Goal: Task Accomplishment & Management: Use online tool/utility

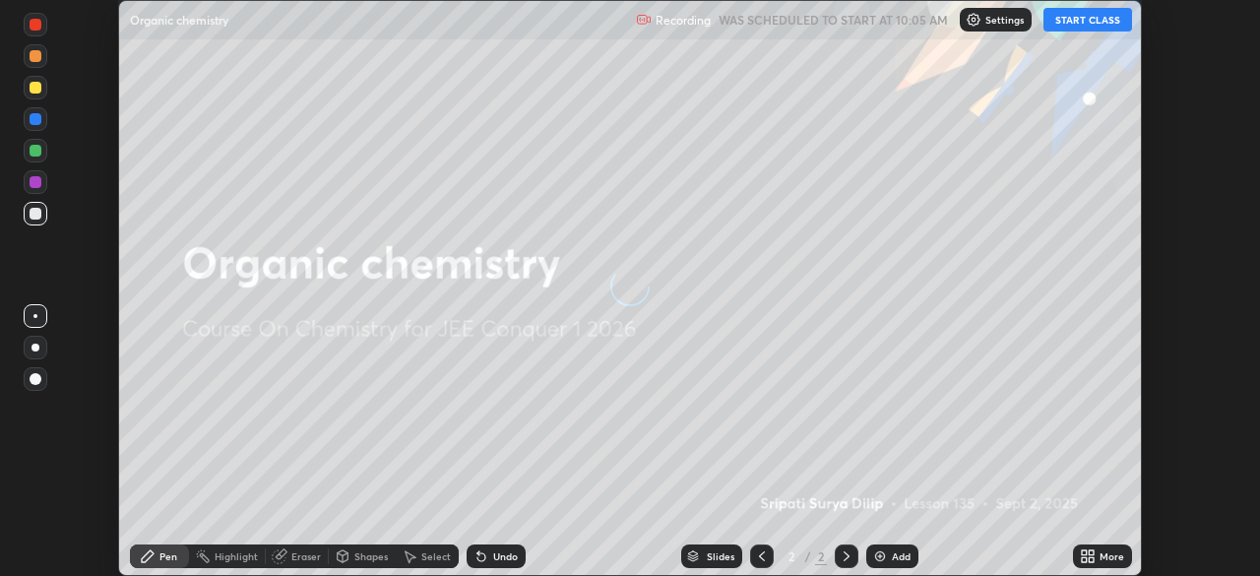
scroll to position [576, 1259]
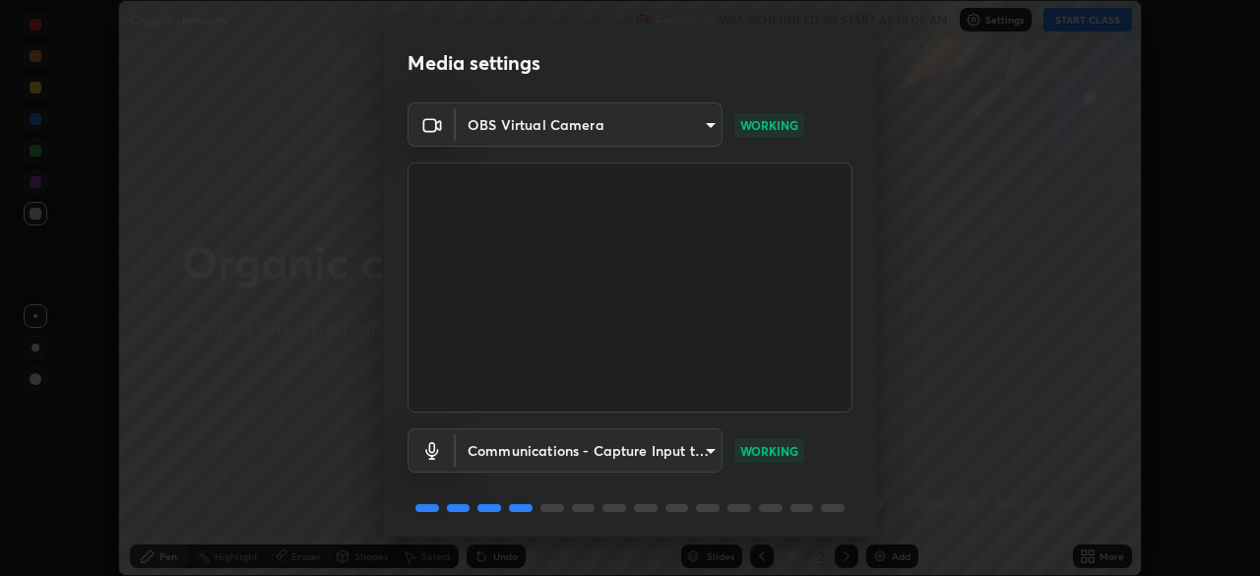
click at [711, 122] on body "Erase all Organic chemistry Recording WAS SCHEDULED TO START AT 10:05 AM Settin…" at bounding box center [630, 288] width 1260 height 576
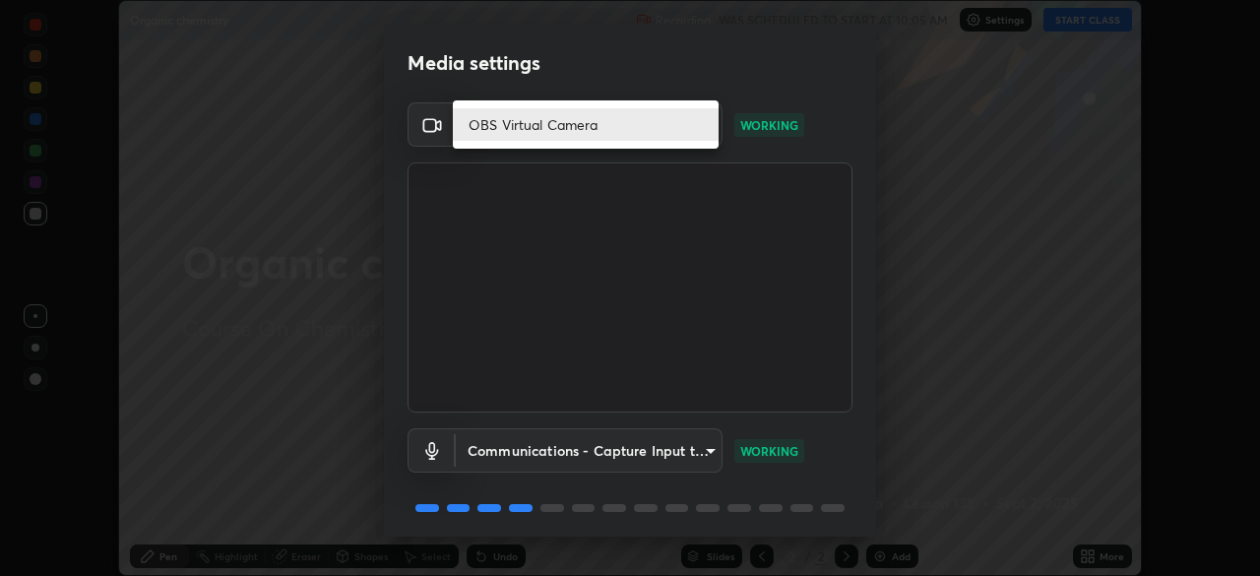
click at [601, 122] on li "OBS Virtual Camera" at bounding box center [586, 124] width 266 height 32
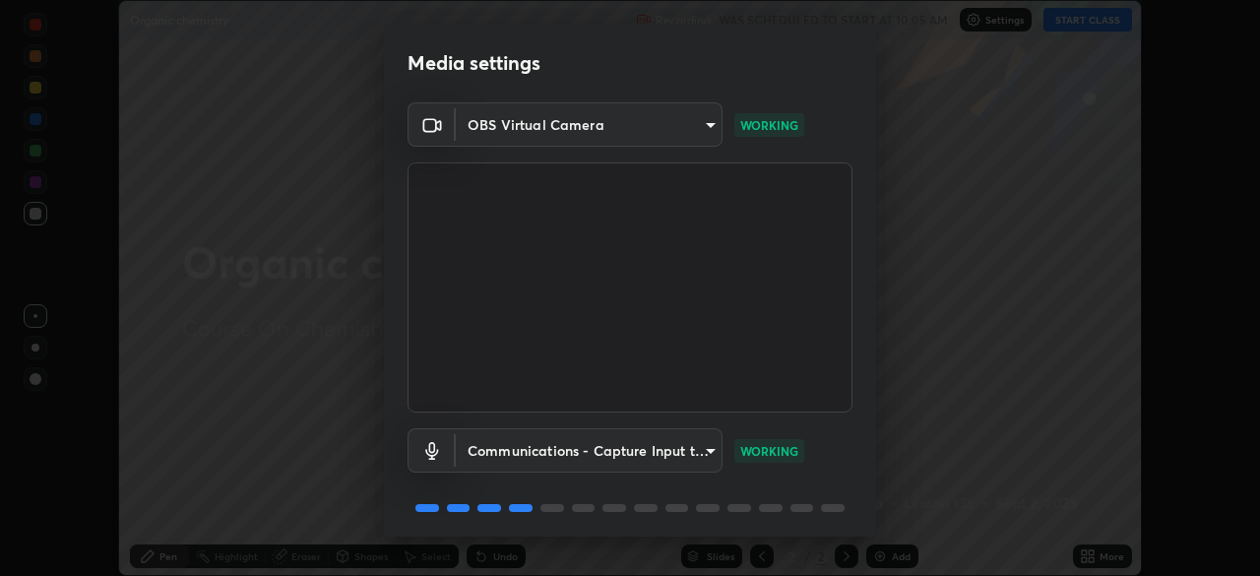
click at [711, 120] on body "Erase all Organic chemistry Recording WAS SCHEDULED TO START AT 10:05 AM Settin…" at bounding box center [630, 288] width 1260 height 576
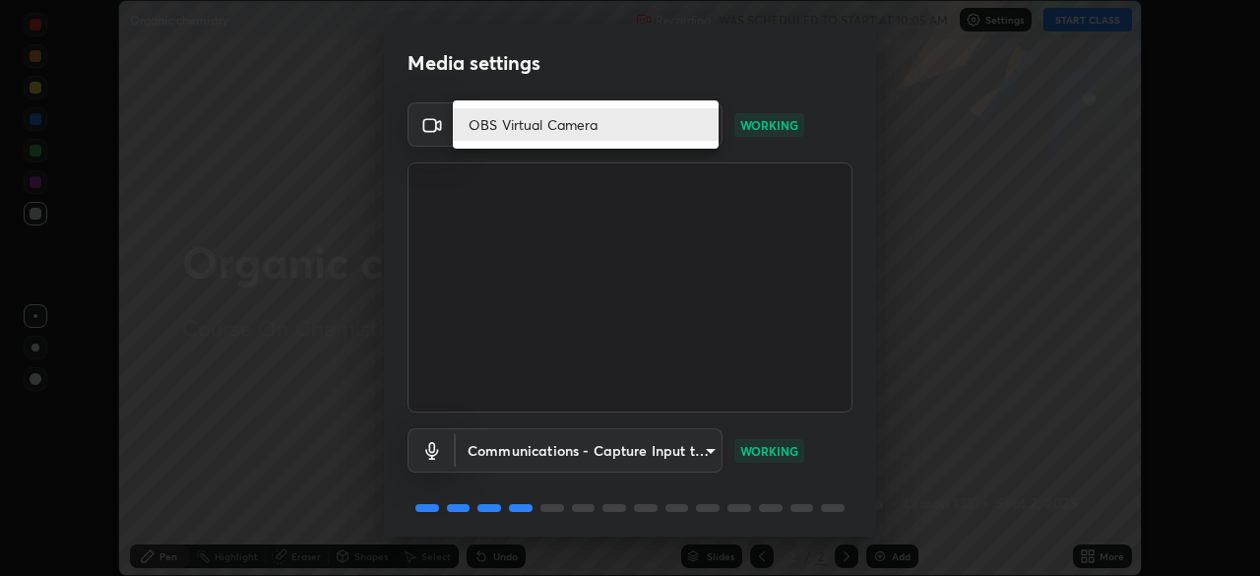
click at [582, 126] on li "OBS Virtual Camera" at bounding box center [586, 124] width 266 height 32
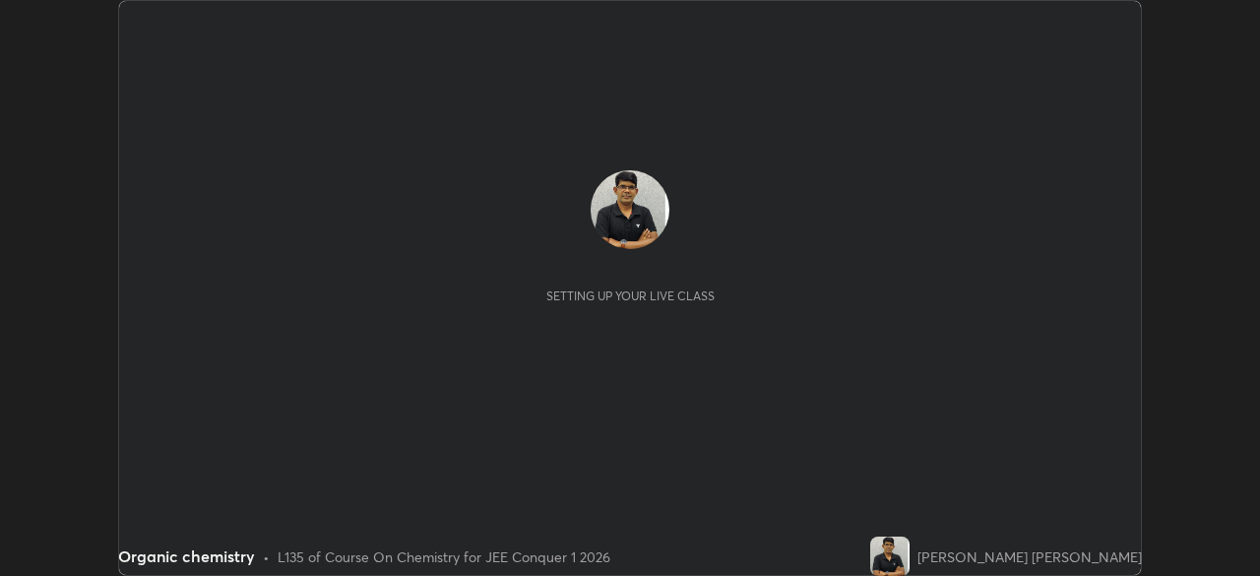
scroll to position [576, 1259]
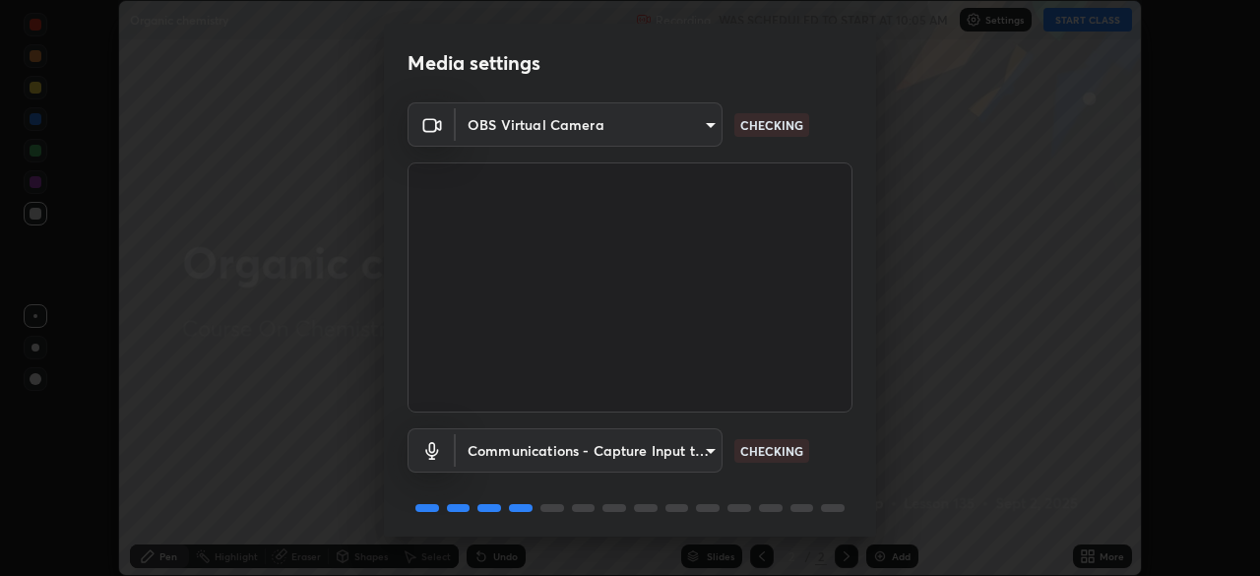
click at [713, 122] on body "Erase all Organic chemistry Recording WAS SCHEDULED TO START AT 10:05 AM Settin…" at bounding box center [630, 288] width 1260 height 576
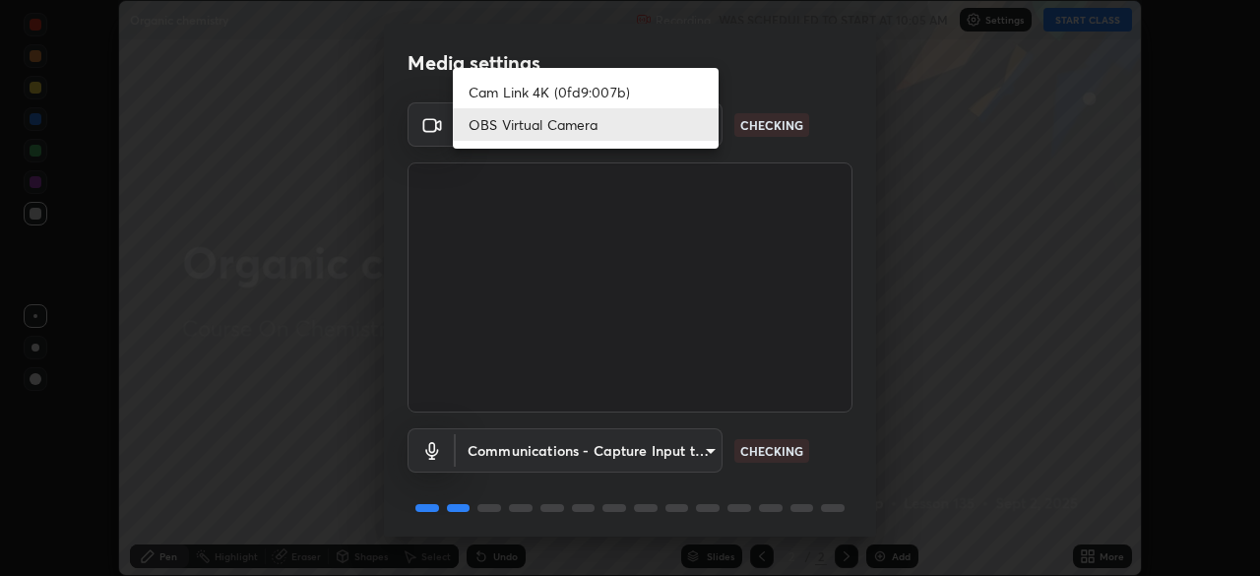
click at [645, 88] on li "Cam Link 4K (0fd9:007b)" at bounding box center [586, 92] width 266 height 32
type input "c97aa91cda86eae1118d137ade1633d3e3f2770da4944b2080c457d68818c9c1"
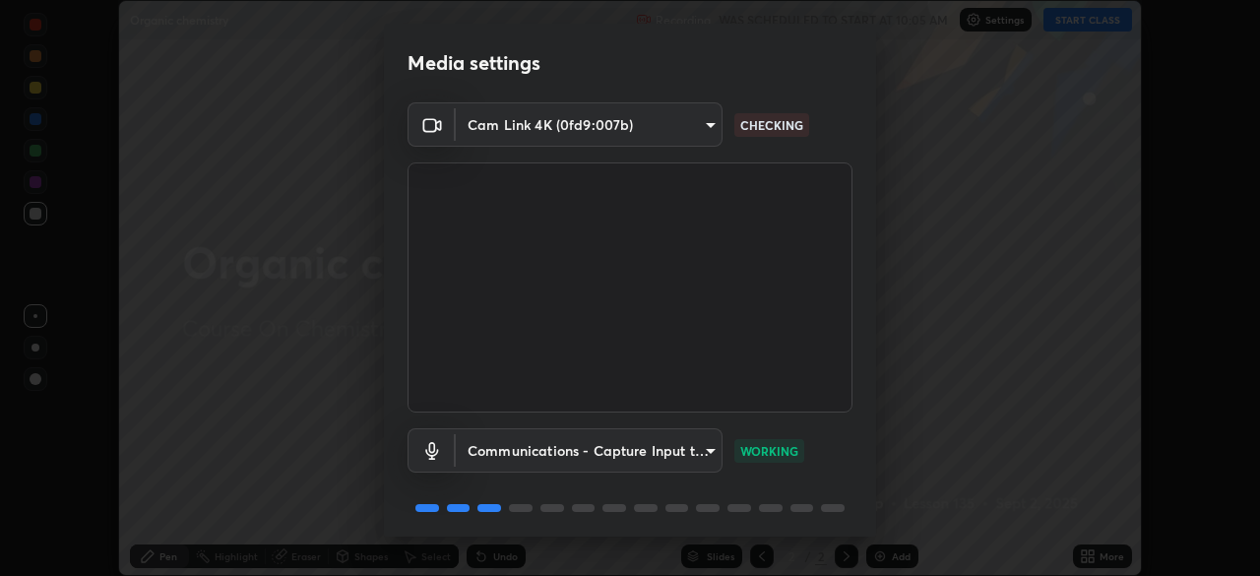
scroll to position [70, 0]
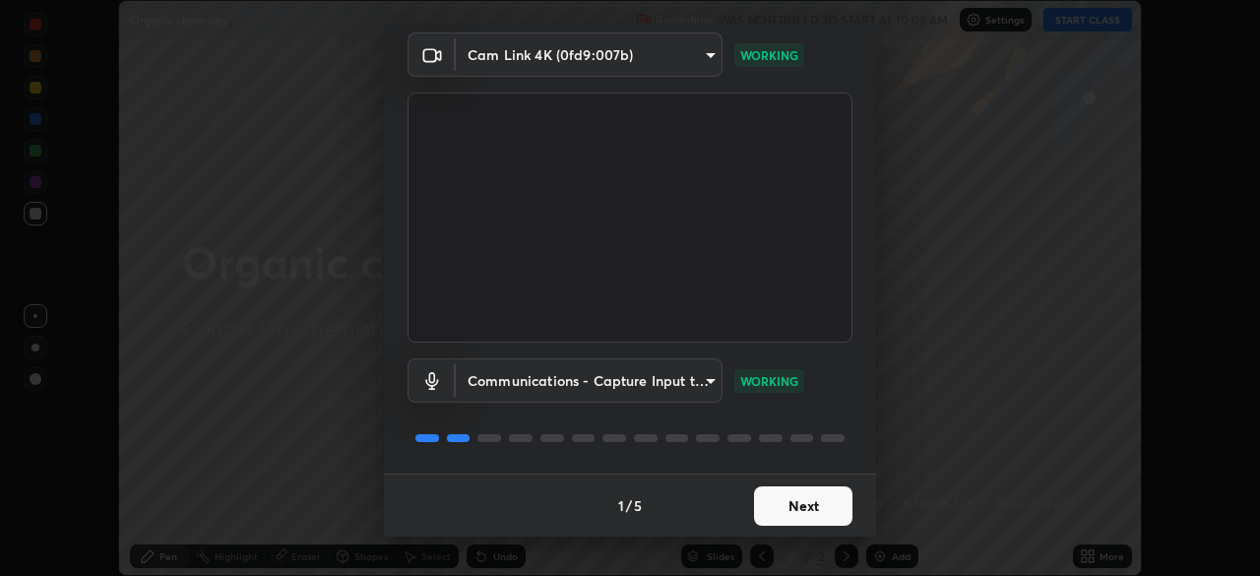
click at [820, 509] on button "Next" at bounding box center [803, 505] width 98 height 39
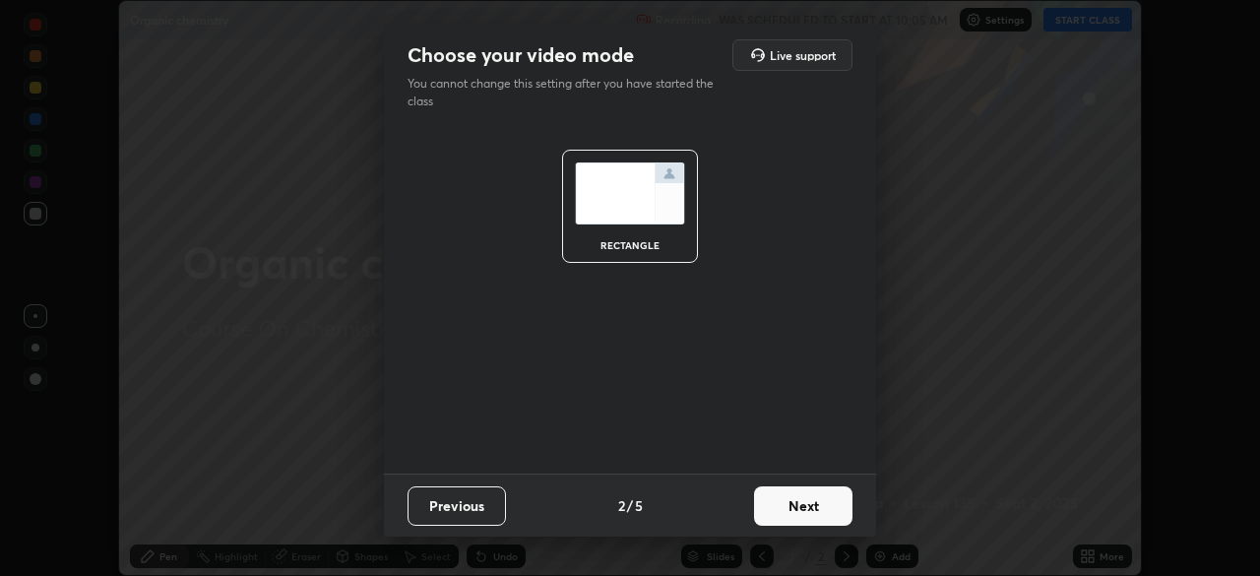
scroll to position [0, 0]
click at [829, 508] on button "Next" at bounding box center [803, 505] width 98 height 39
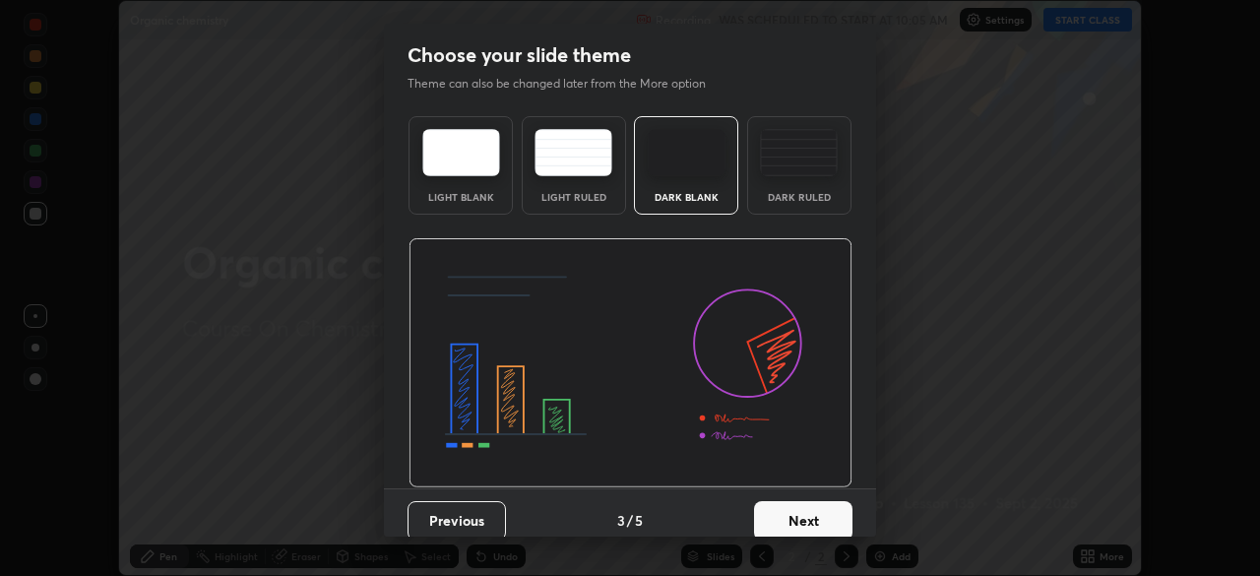
click at [830, 516] on button "Next" at bounding box center [803, 520] width 98 height 39
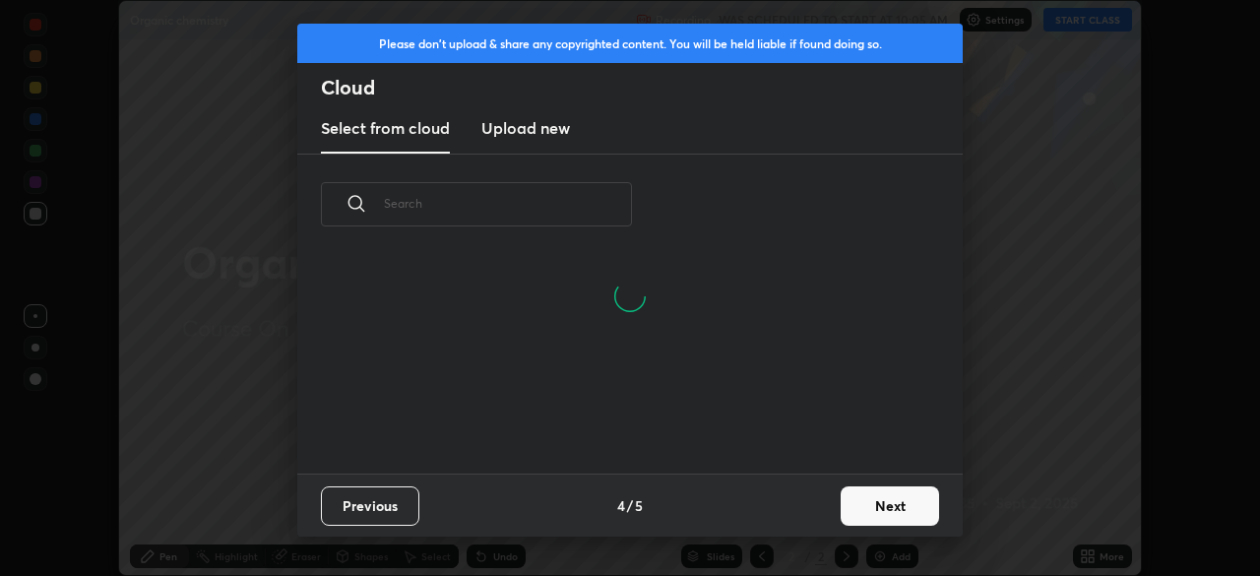
click at [895, 503] on button "Next" at bounding box center [890, 505] width 98 height 39
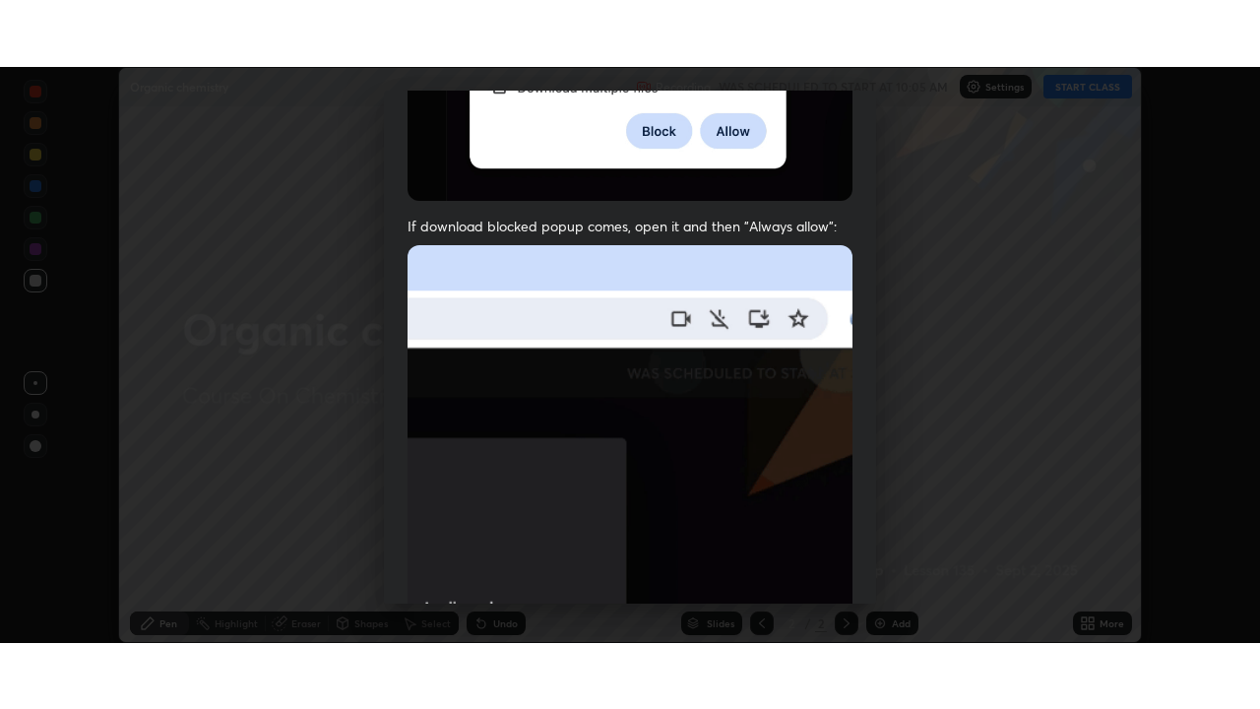
scroll to position [472, 0]
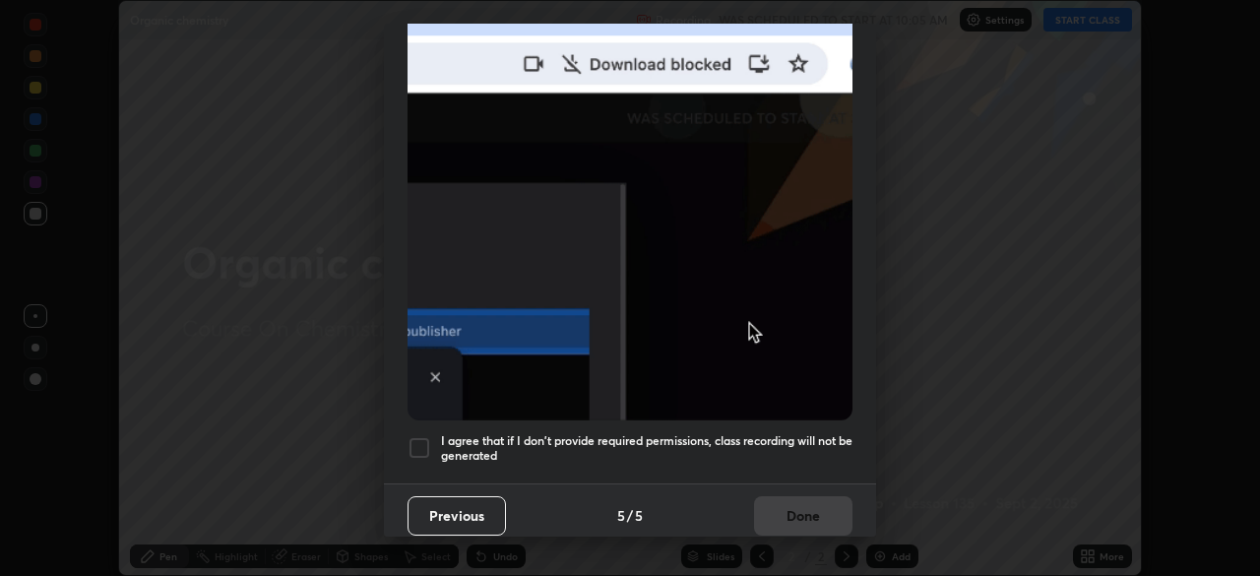
click at [424, 438] on div at bounding box center [420, 448] width 24 height 24
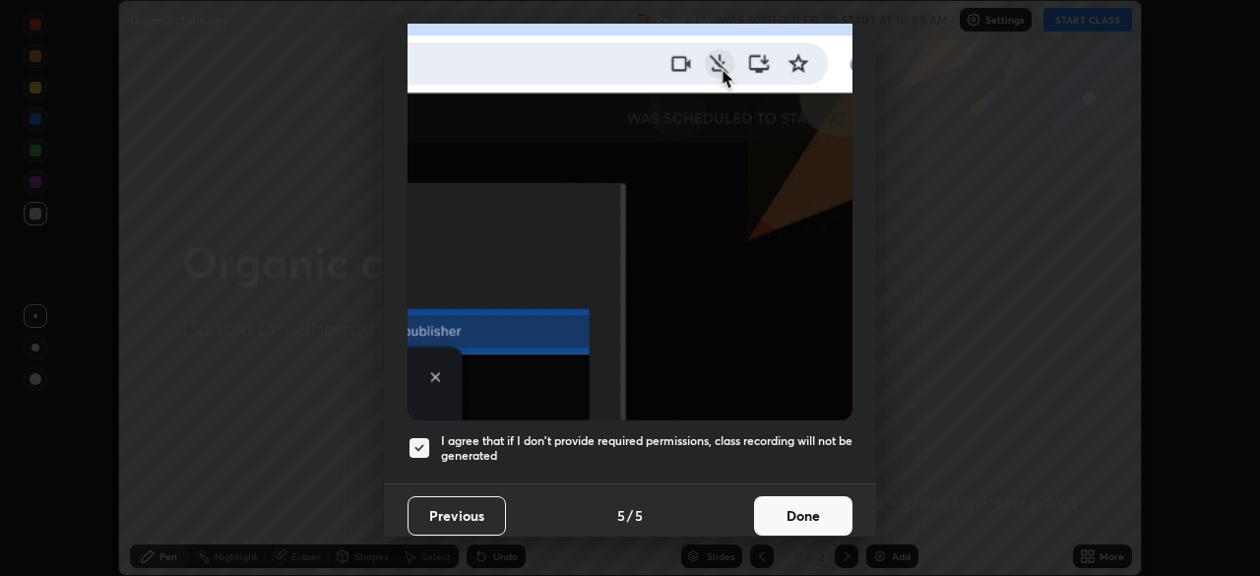
click at [793, 504] on button "Done" at bounding box center [803, 515] width 98 height 39
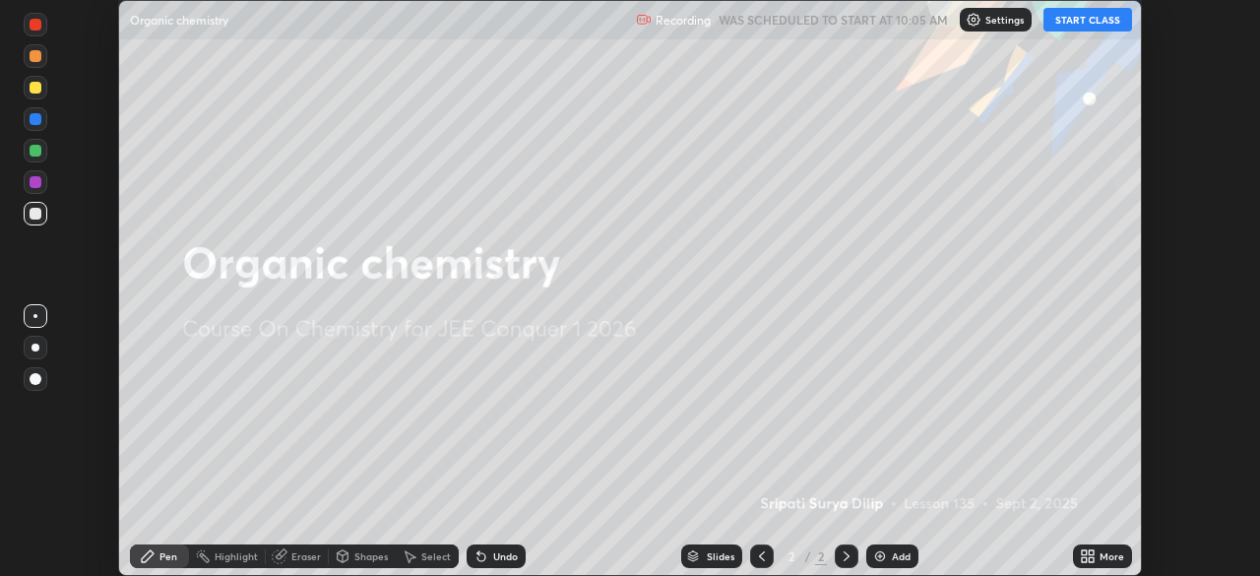
click at [1098, 26] on button "START CLASS" at bounding box center [1088, 20] width 89 height 24
click at [1088, 555] on icon at bounding box center [1088, 556] width 16 height 16
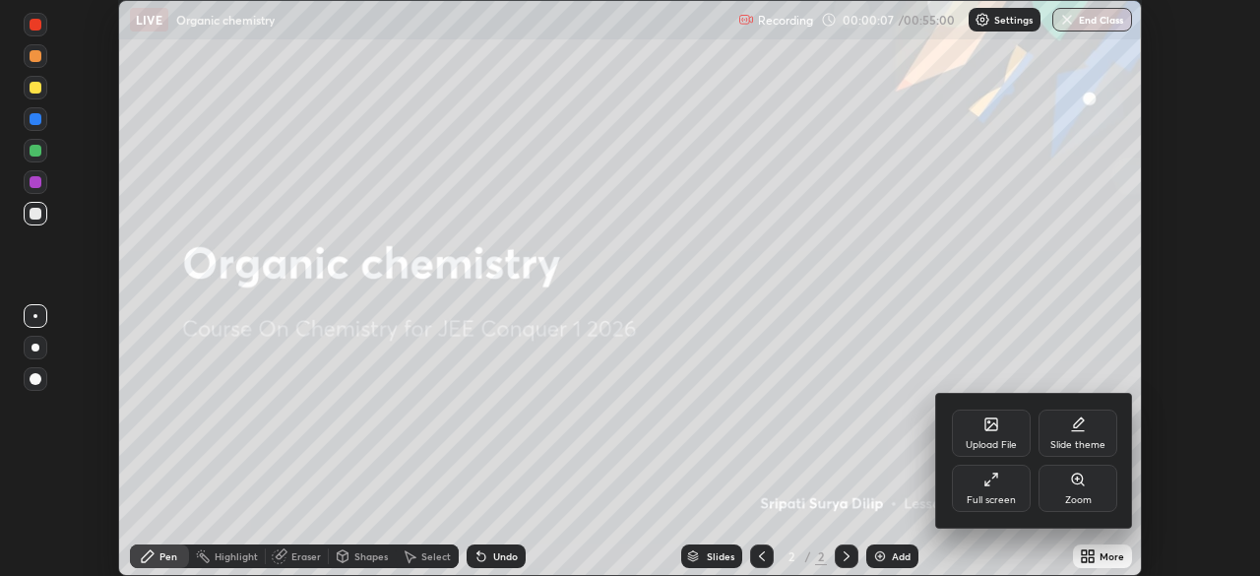
click at [992, 495] on div "Full screen" at bounding box center [991, 500] width 49 height 10
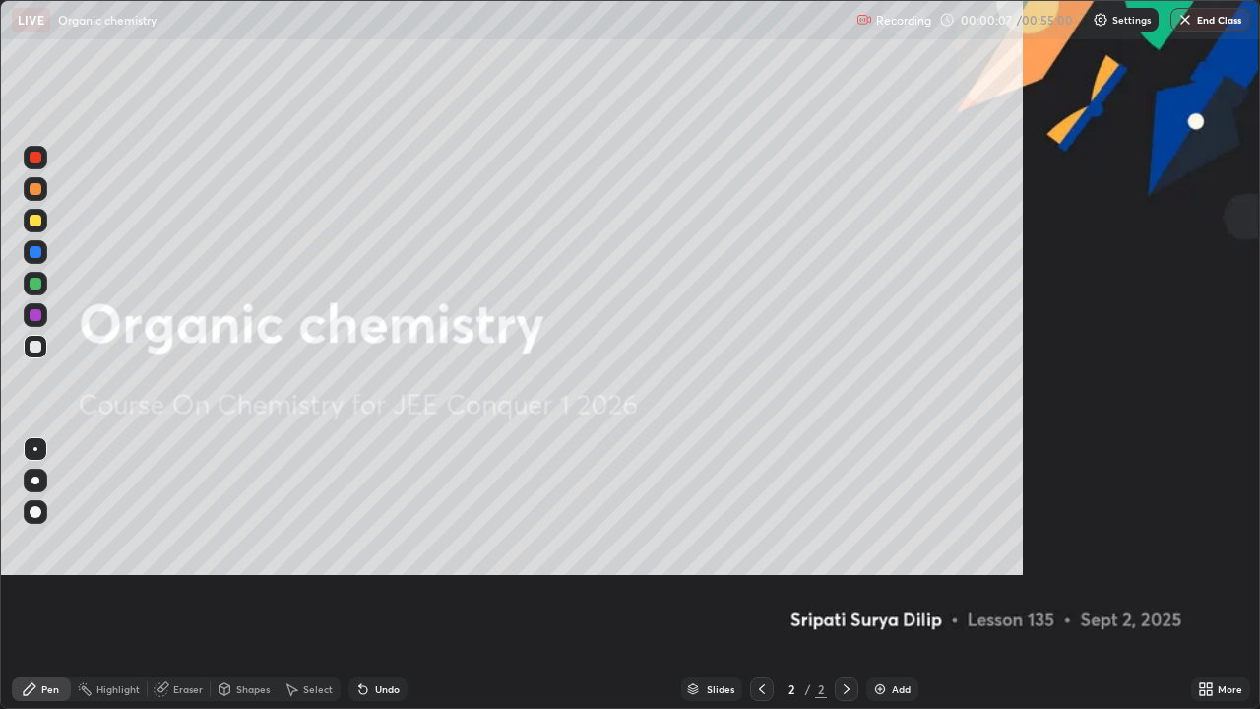
scroll to position [709, 1260]
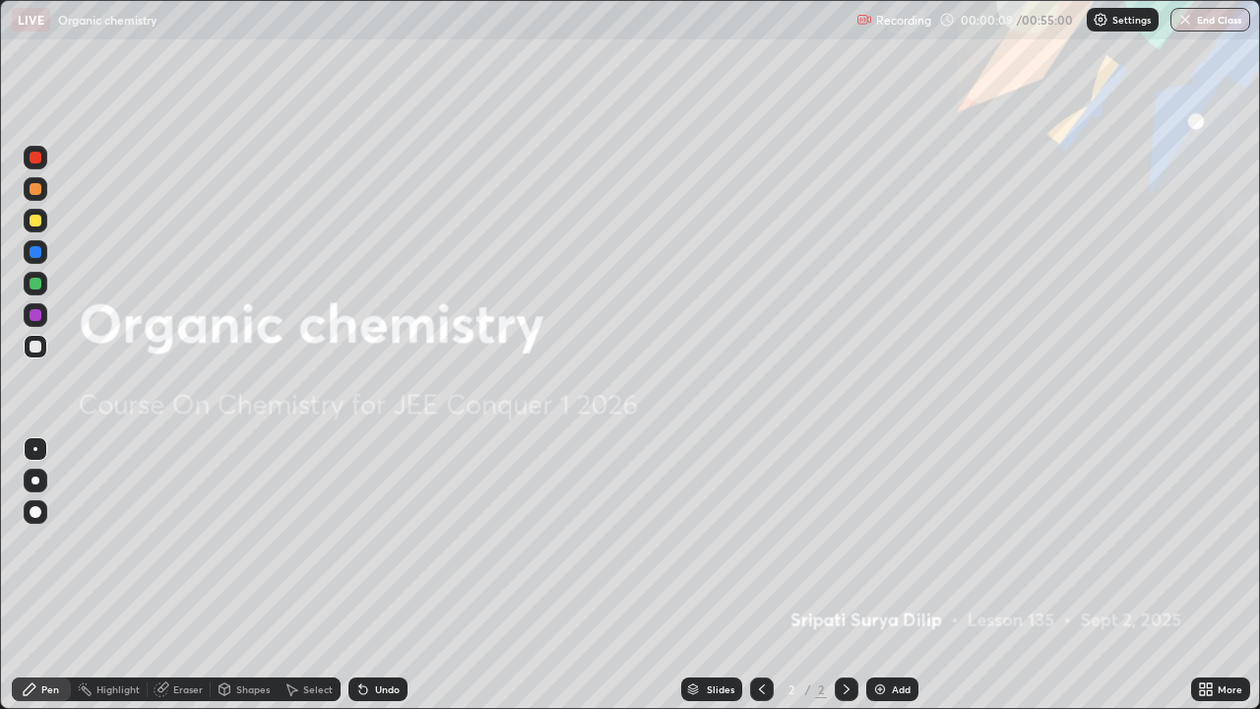
click at [882, 575] on img at bounding box center [880, 689] width 16 height 16
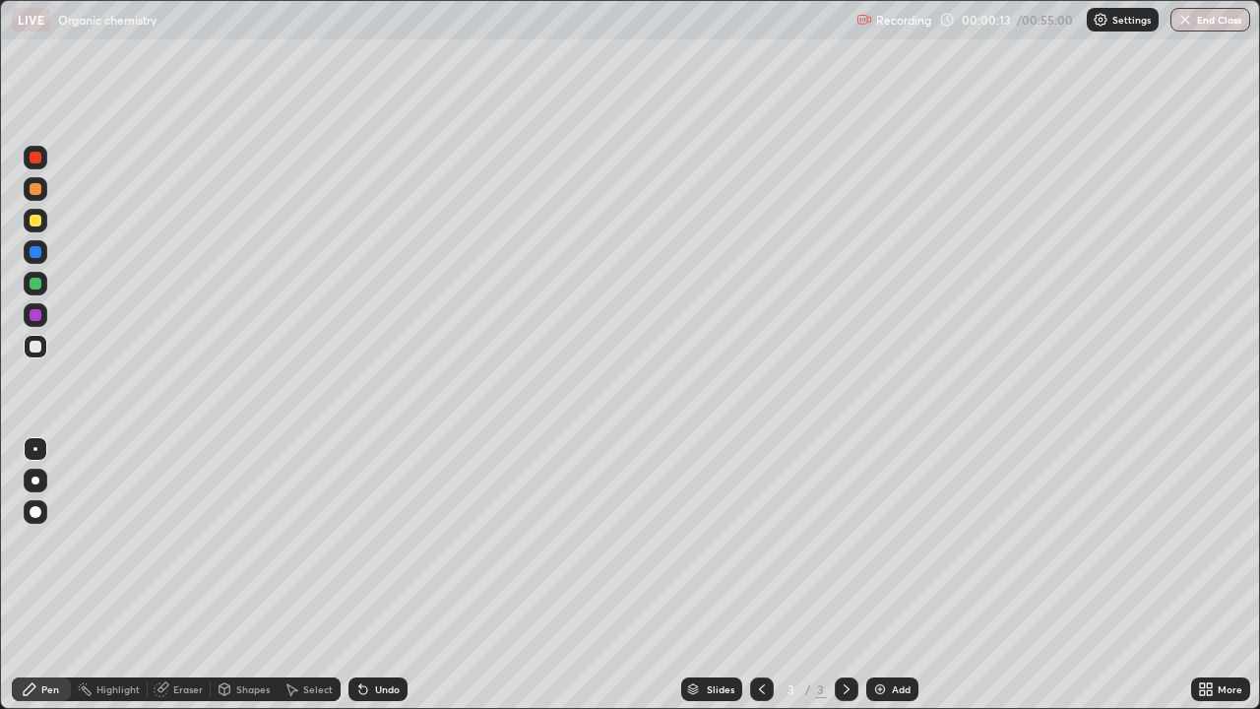
click at [36, 221] on div at bounding box center [36, 221] width 12 height 12
click at [39, 224] on div at bounding box center [36, 221] width 12 height 12
click at [42, 227] on div at bounding box center [36, 221] width 24 height 24
click at [36, 194] on div at bounding box center [36, 189] width 12 height 12
click at [35, 190] on div at bounding box center [36, 189] width 12 height 12
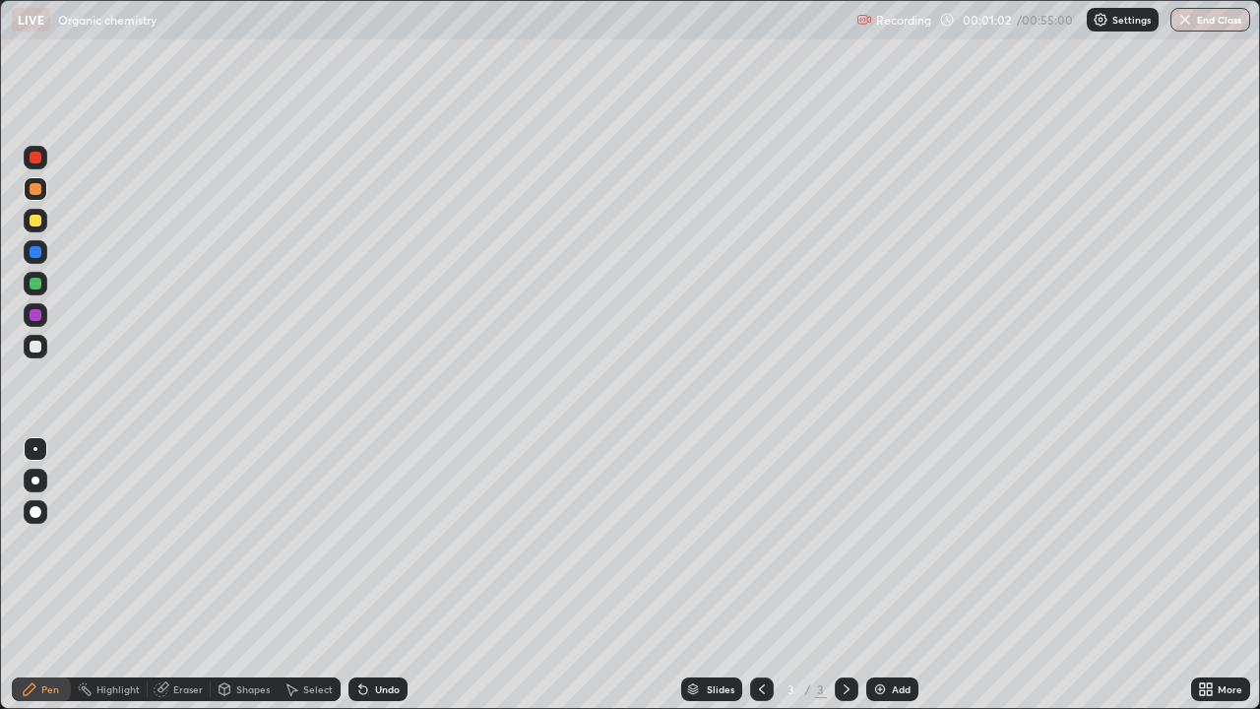
click at [40, 351] on div at bounding box center [36, 347] width 12 height 12
click at [40, 354] on div at bounding box center [36, 347] width 24 height 24
click at [880, 575] on img at bounding box center [880, 689] width 16 height 16
click at [35, 285] on div at bounding box center [36, 284] width 12 height 12
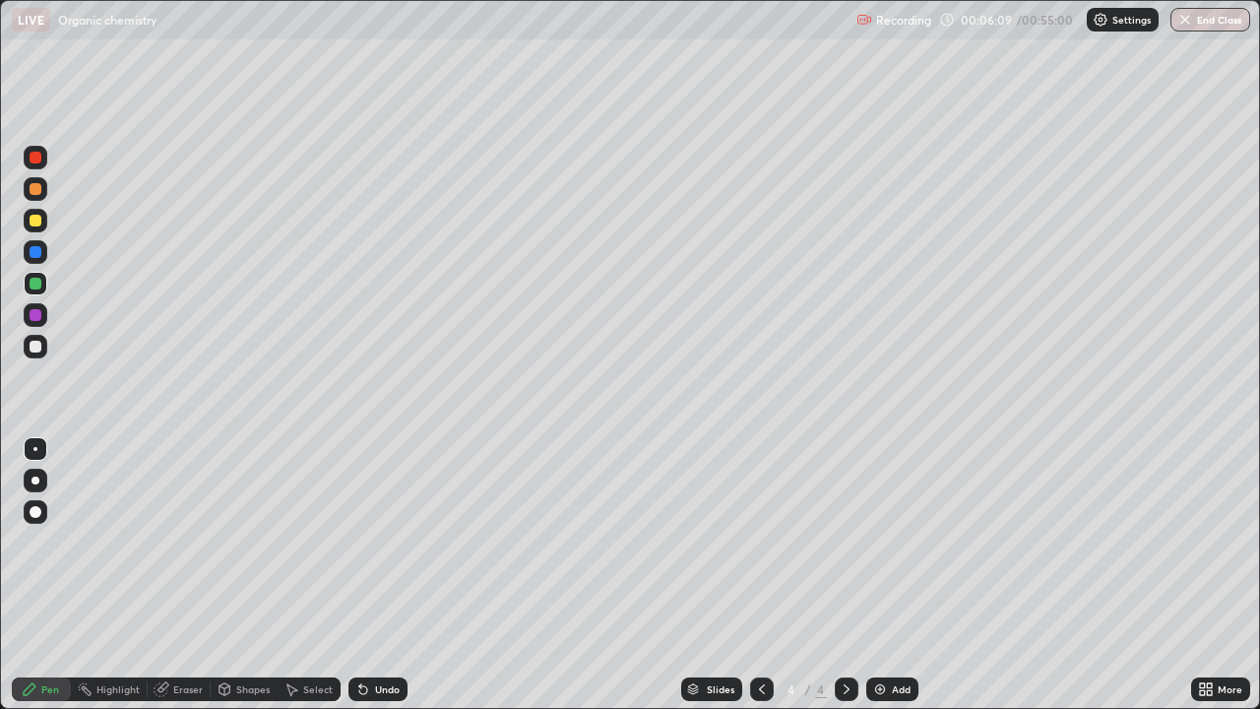
click at [38, 351] on div at bounding box center [36, 347] width 12 height 12
click at [34, 352] on div at bounding box center [36, 347] width 12 height 12
click at [359, 575] on icon at bounding box center [363, 690] width 8 height 8
click at [359, 575] on icon at bounding box center [363, 689] width 16 height 16
click at [363, 575] on icon at bounding box center [363, 690] width 8 height 8
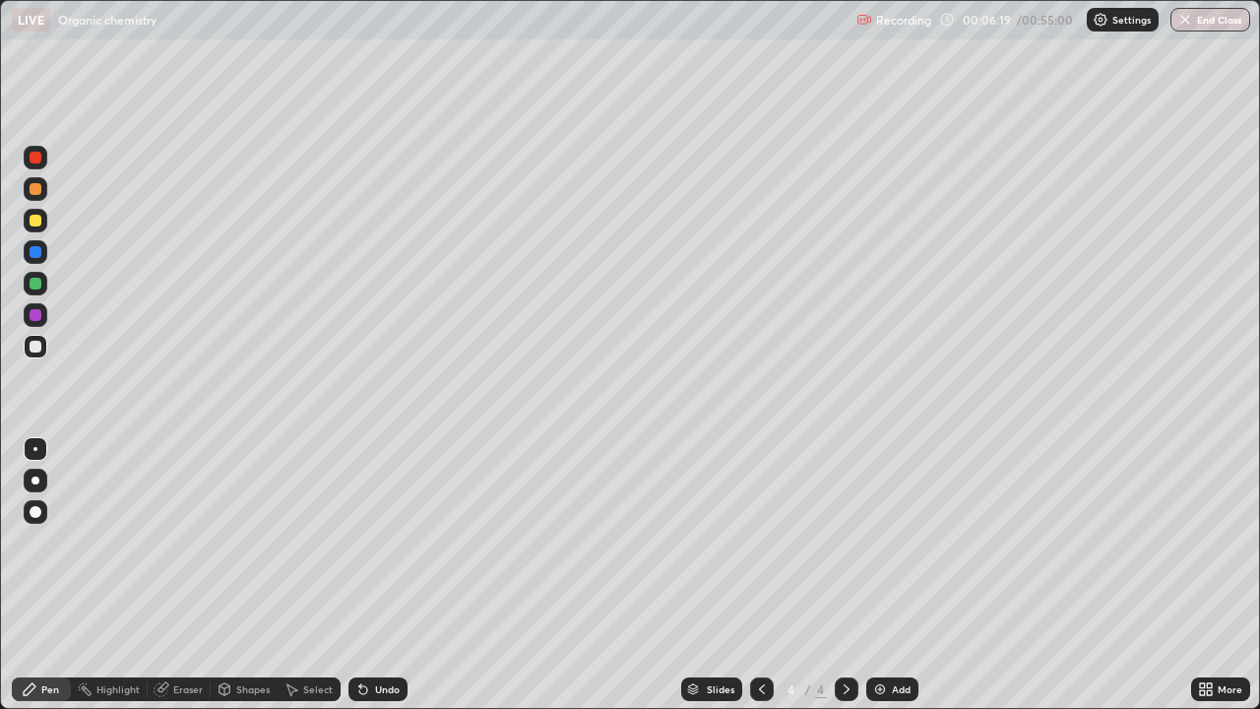
click at [368, 575] on div "Undo" at bounding box center [378, 689] width 59 height 24
click at [369, 575] on div "Undo" at bounding box center [378, 689] width 59 height 24
click at [371, 575] on div "Undo" at bounding box center [378, 689] width 59 height 24
click at [369, 575] on div "Undo" at bounding box center [378, 689] width 59 height 24
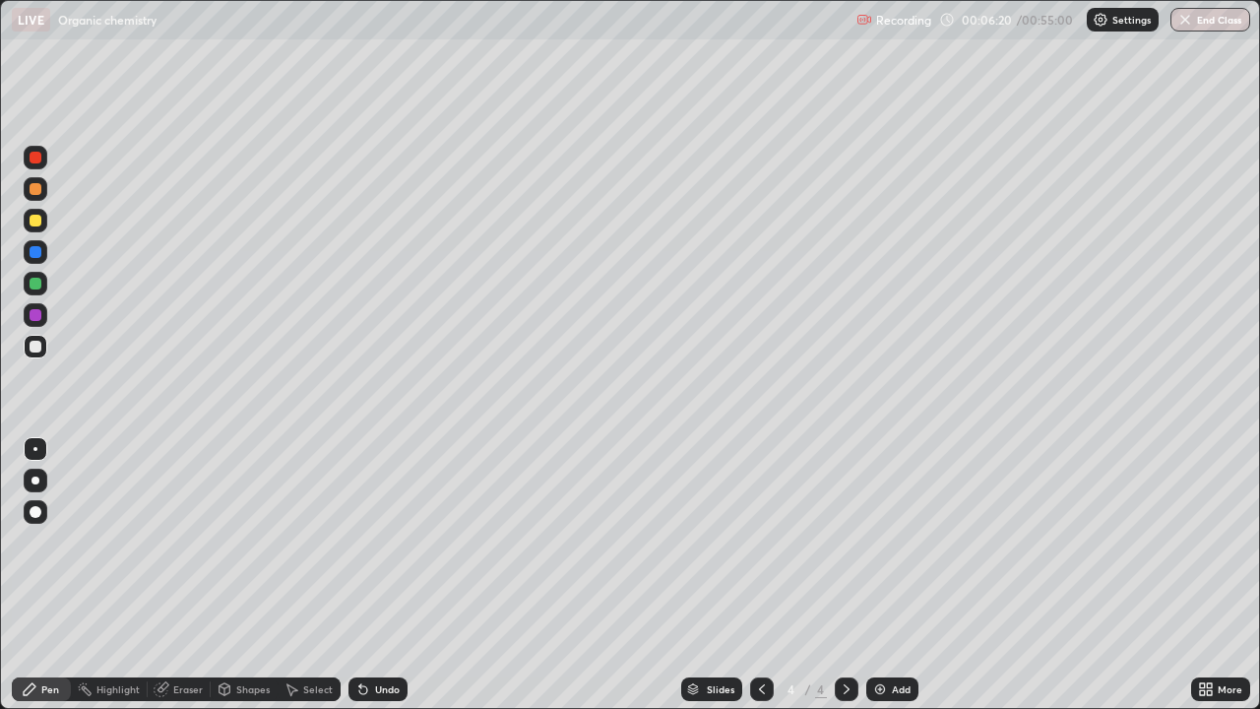
click at [368, 575] on div "Undo" at bounding box center [378, 689] width 59 height 24
click at [367, 575] on icon at bounding box center [363, 689] width 16 height 16
click at [366, 575] on icon at bounding box center [363, 689] width 16 height 16
click at [367, 575] on icon at bounding box center [363, 689] width 16 height 16
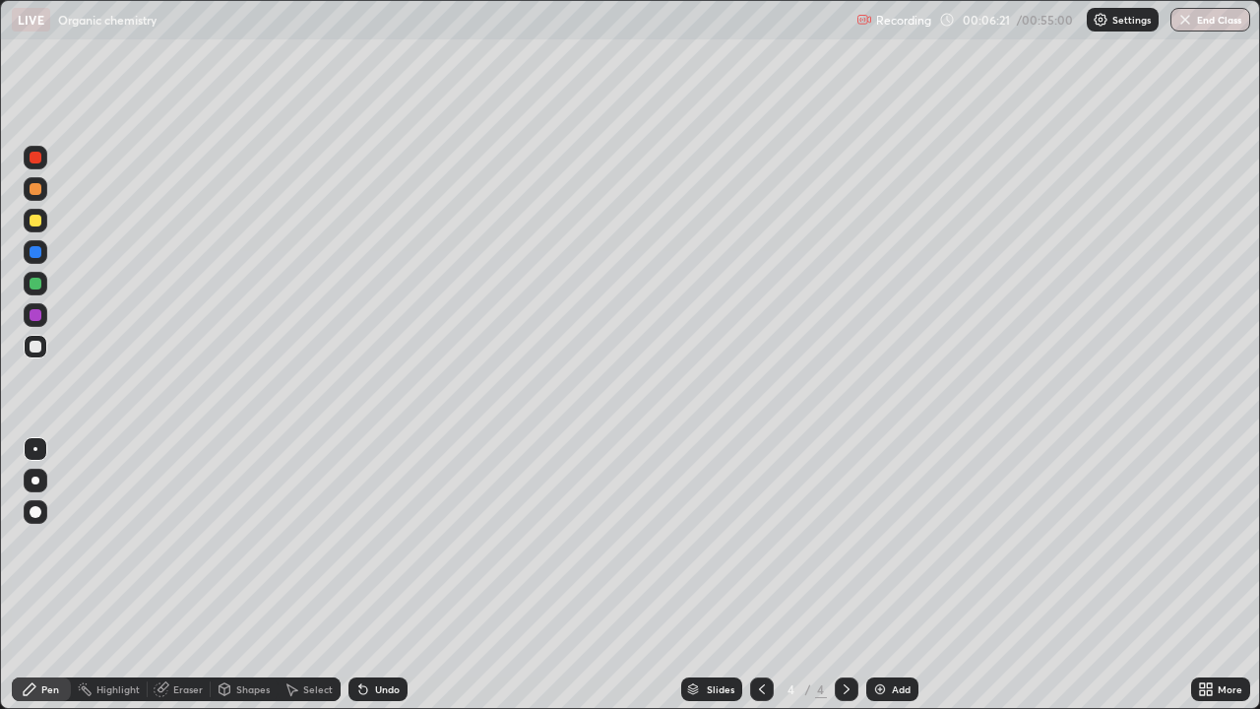
click at [367, 575] on icon at bounding box center [363, 689] width 16 height 16
click at [366, 575] on icon at bounding box center [363, 689] width 16 height 16
click at [367, 575] on icon at bounding box center [363, 689] width 16 height 16
click at [375, 575] on div "Undo" at bounding box center [387, 689] width 25 height 10
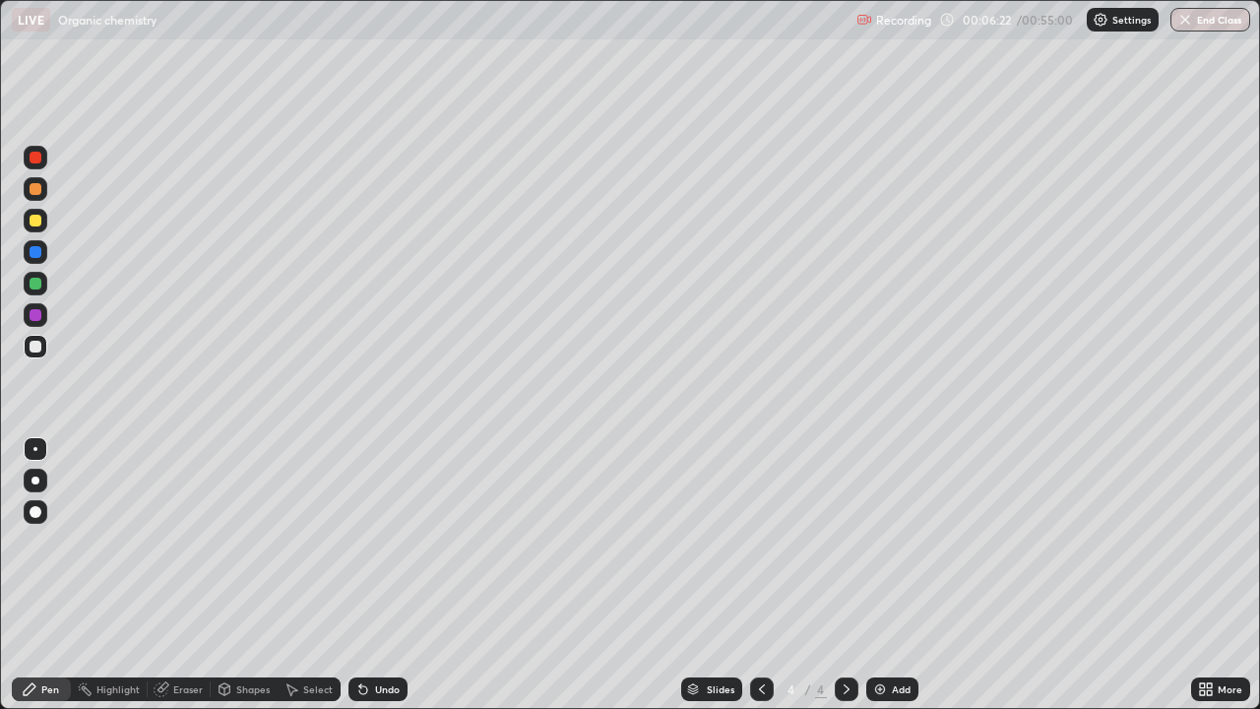
click at [371, 575] on div "Undo" at bounding box center [378, 689] width 59 height 24
click at [35, 225] on div at bounding box center [36, 221] width 12 height 12
click at [38, 223] on div at bounding box center [36, 221] width 12 height 12
click at [35, 348] on div at bounding box center [36, 347] width 12 height 12
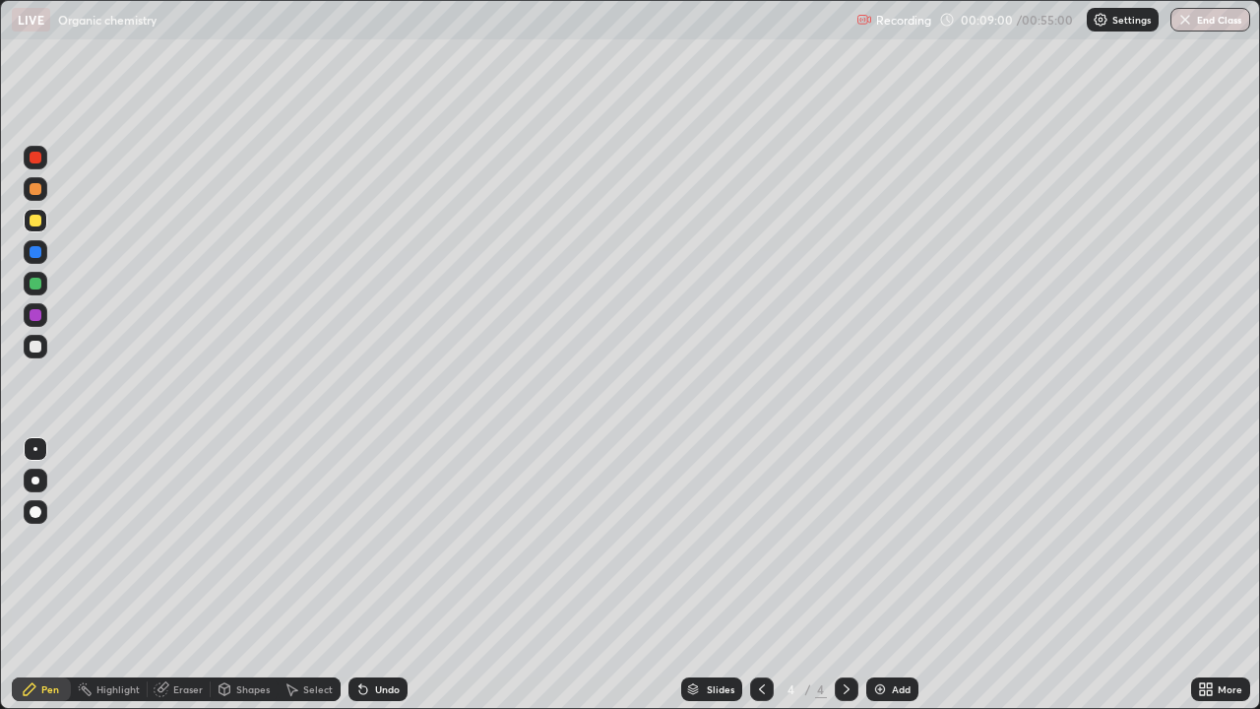
click at [32, 350] on div at bounding box center [36, 347] width 12 height 12
click at [38, 161] on div at bounding box center [36, 158] width 12 height 12
click at [36, 159] on div at bounding box center [36, 158] width 12 height 12
click at [877, 575] on img at bounding box center [880, 689] width 16 height 16
click at [39, 224] on div at bounding box center [36, 221] width 12 height 12
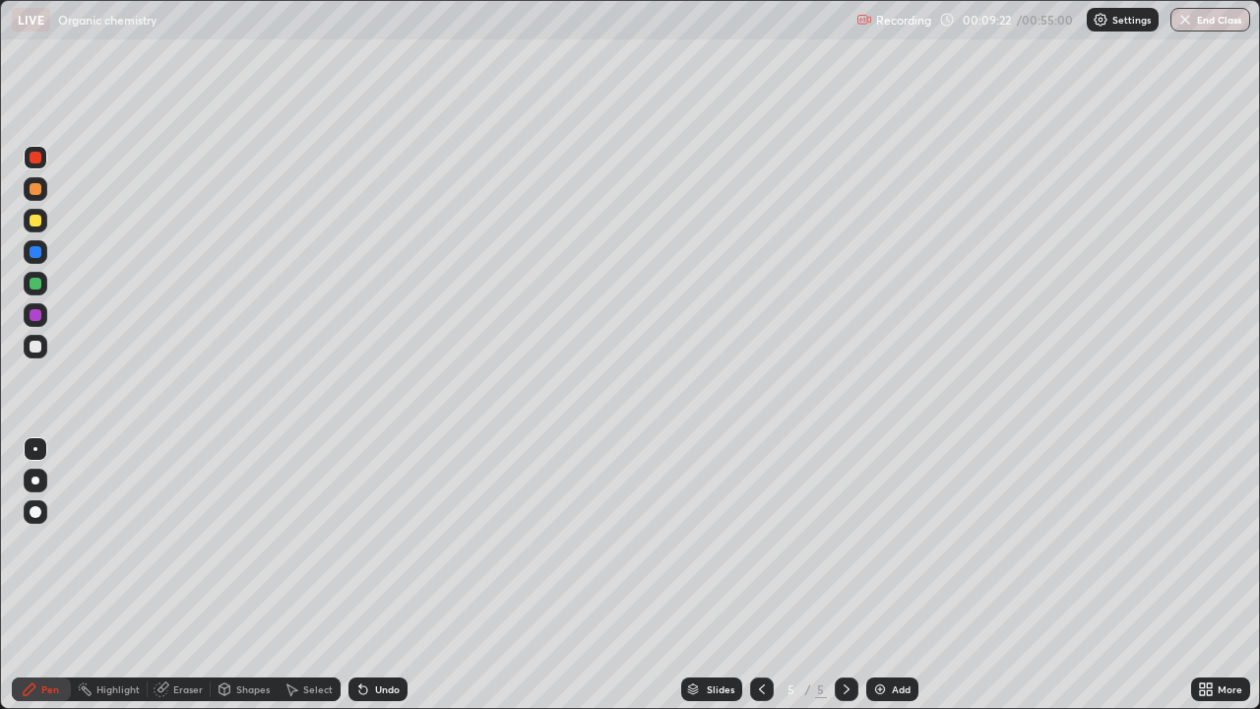
click at [39, 225] on div at bounding box center [36, 221] width 12 height 12
click at [37, 351] on div at bounding box center [36, 347] width 12 height 12
click at [38, 351] on div at bounding box center [36, 347] width 12 height 12
click at [36, 288] on div at bounding box center [36, 284] width 12 height 12
click at [37, 287] on div at bounding box center [36, 284] width 12 height 12
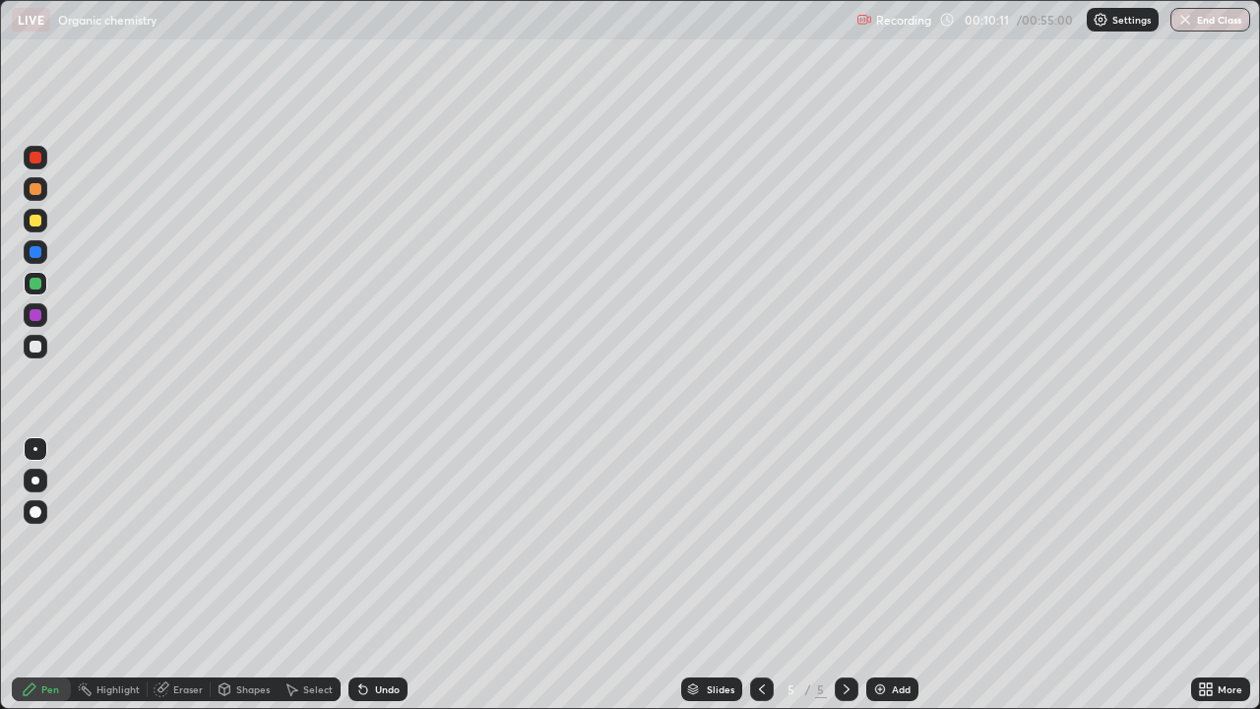
click at [35, 348] on div at bounding box center [36, 347] width 12 height 12
click at [37, 354] on div at bounding box center [36, 347] width 24 height 24
click at [33, 289] on div at bounding box center [36, 284] width 12 height 12
click at [36, 283] on div at bounding box center [36, 284] width 12 height 12
click at [847, 575] on icon at bounding box center [847, 689] width 16 height 16
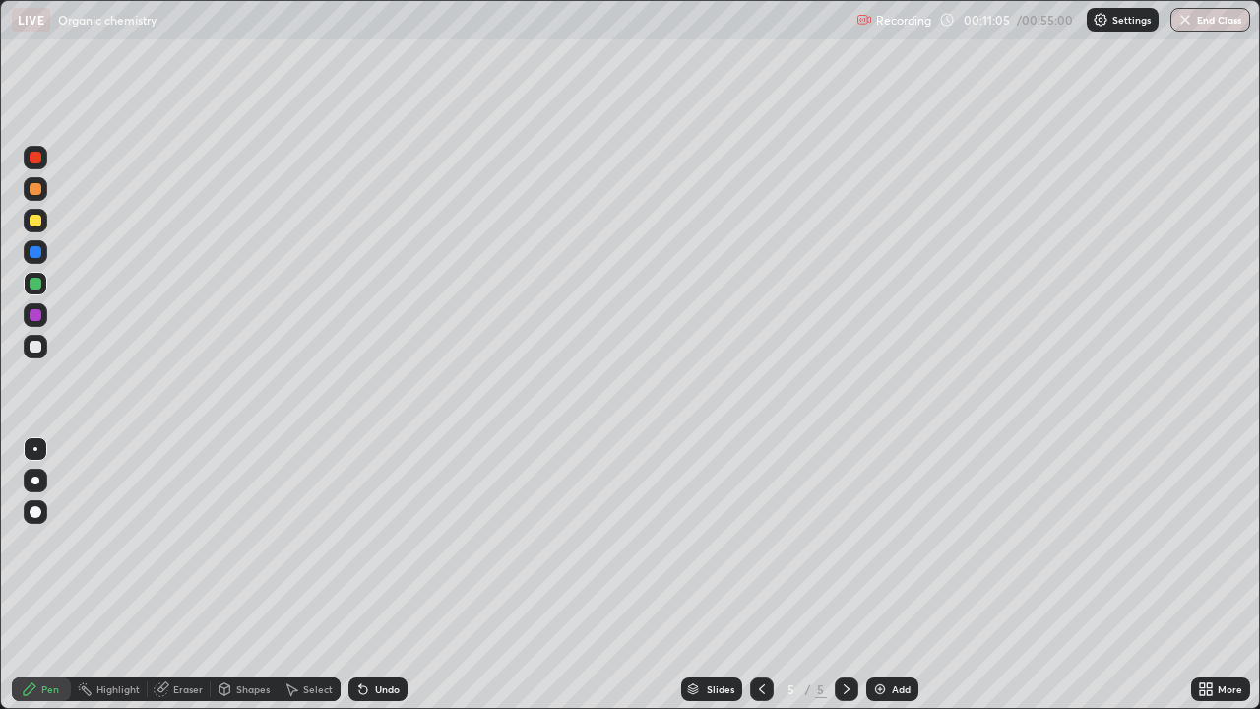
click at [880, 575] on img at bounding box center [880, 689] width 16 height 16
click at [40, 225] on div at bounding box center [36, 221] width 24 height 24
click at [40, 224] on div at bounding box center [36, 221] width 12 height 12
click at [39, 350] on div at bounding box center [36, 347] width 12 height 12
click at [40, 225] on div at bounding box center [36, 221] width 24 height 24
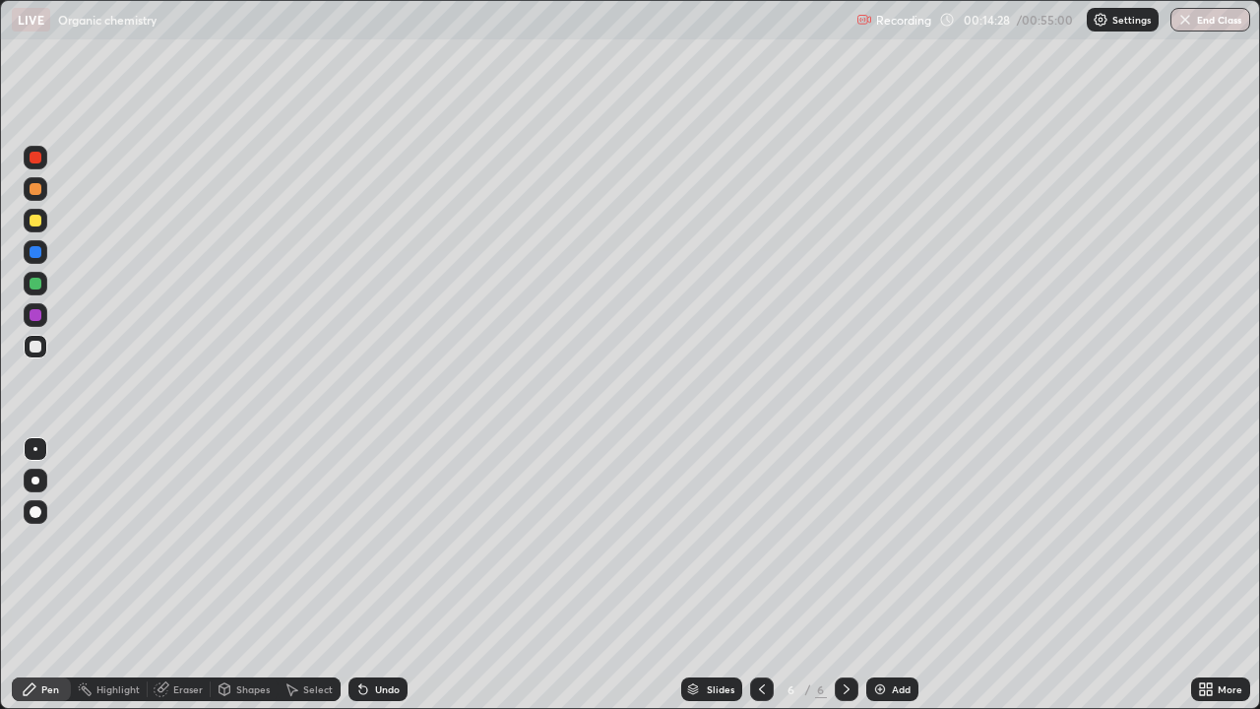
click at [39, 228] on div at bounding box center [36, 221] width 24 height 24
click at [359, 575] on icon at bounding box center [360, 685] width 2 height 2
click at [34, 346] on div at bounding box center [36, 347] width 12 height 12
click at [36, 356] on div at bounding box center [36, 347] width 24 height 24
click at [34, 286] on div at bounding box center [36, 284] width 12 height 12
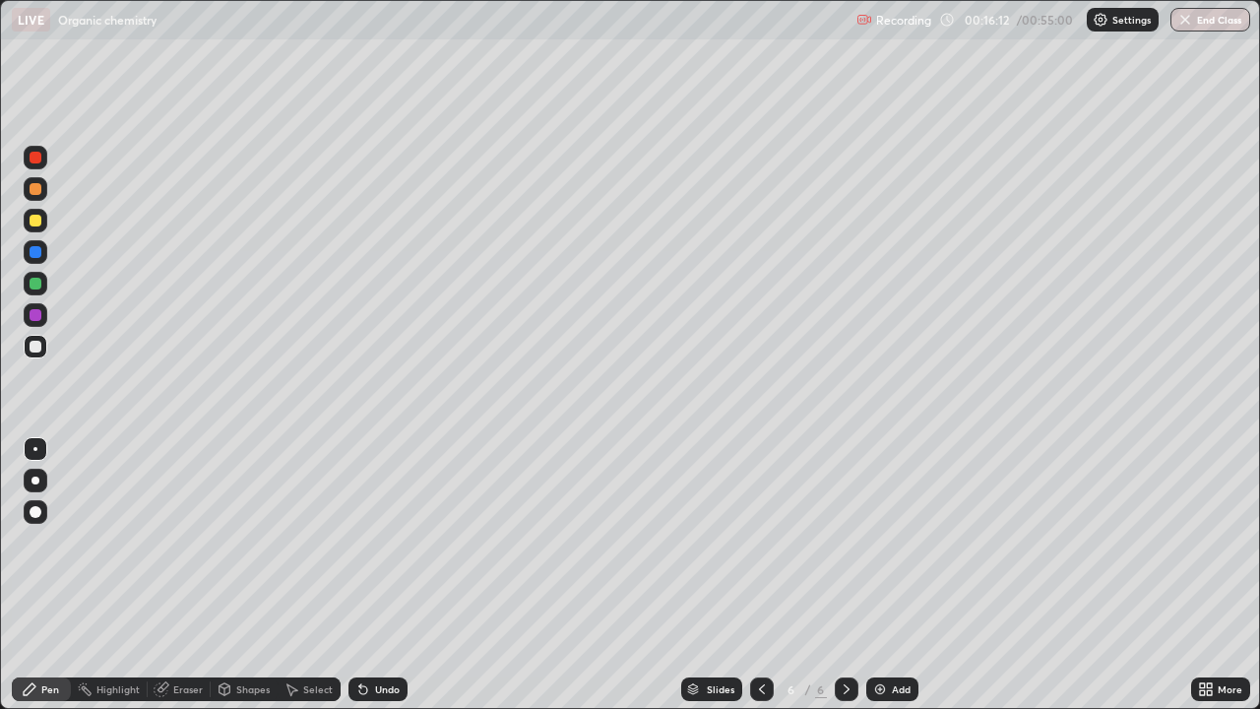
click at [36, 282] on div at bounding box center [36, 284] width 12 height 12
click at [847, 575] on icon at bounding box center [847, 689] width 6 height 10
click at [882, 575] on img at bounding box center [880, 689] width 16 height 16
click at [35, 222] on div at bounding box center [36, 221] width 12 height 12
click at [39, 225] on div at bounding box center [36, 221] width 12 height 12
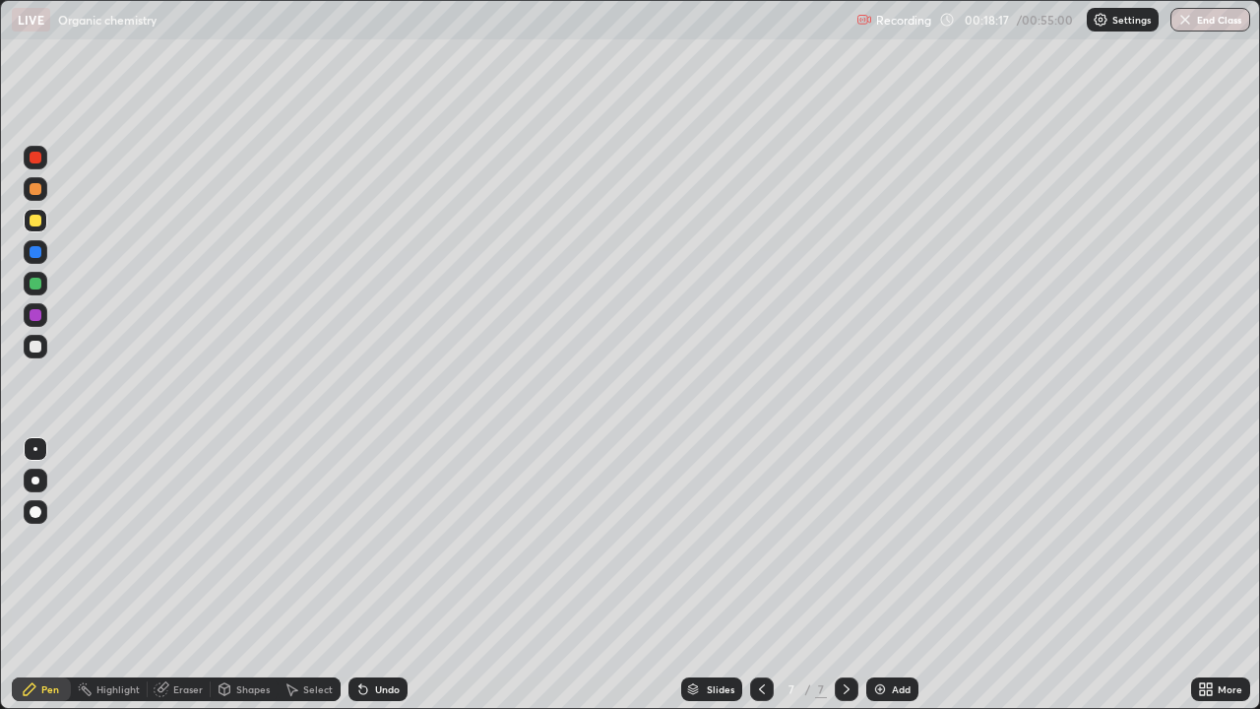
click at [32, 256] on div at bounding box center [36, 252] width 12 height 12
click at [35, 253] on div at bounding box center [36, 252] width 12 height 12
click at [36, 284] on div at bounding box center [36, 284] width 12 height 12
click at [44, 288] on div at bounding box center [36, 284] width 24 height 24
click at [39, 351] on div at bounding box center [36, 347] width 12 height 12
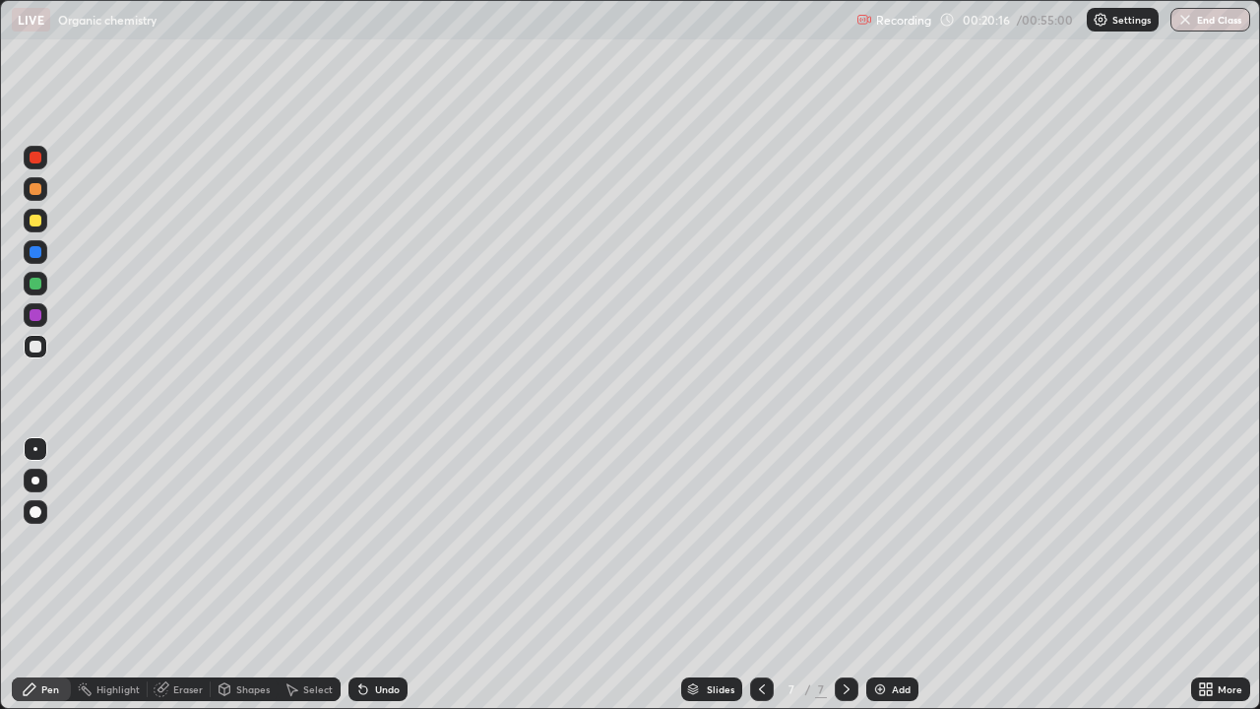
click at [39, 223] on div at bounding box center [36, 221] width 12 height 12
click at [37, 223] on div at bounding box center [36, 221] width 12 height 12
click at [884, 575] on img at bounding box center [880, 689] width 16 height 16
click at [36, 284] on div at bounding box center [36, 284] width 12 height 12
click at [35, 285] on div at bounding box center [36, 284] width 12 height 12
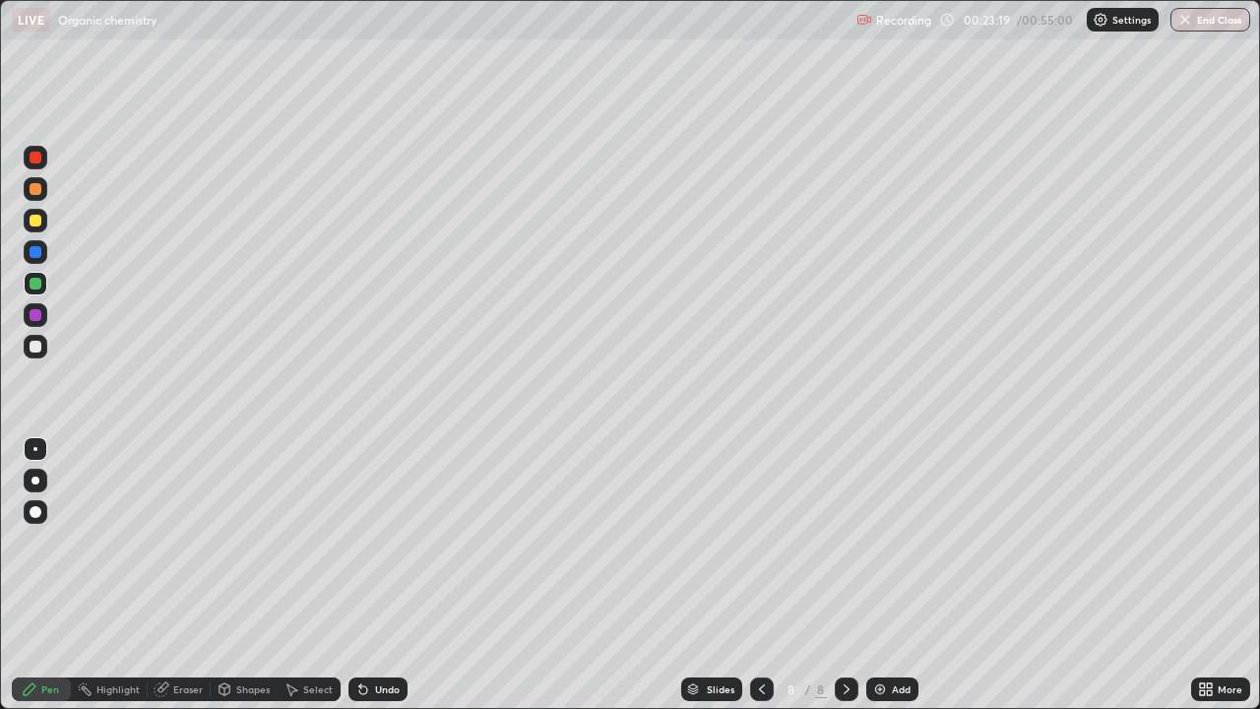
click at [35, 222] on div at bounding box center [36, 221] width 12 height 12
click at [45, 352] on div at bounding box center [36, 347] width 24 height 24
click at [359, 575] on icon at bounding box center [360, 685] width 2 height 2
click at [35, 253] on div at bounding box center [36, 252] width 12 height 12
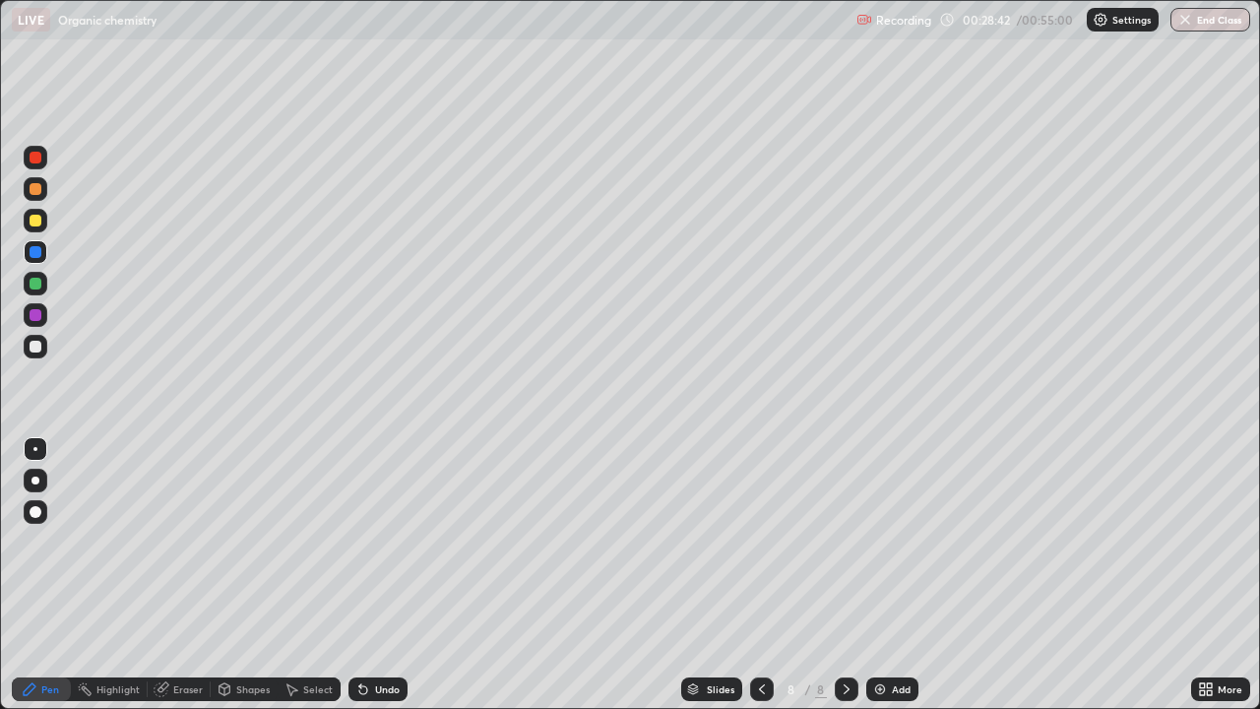
click at [882, 575] on img at bounding box center [880, 689] width 16 height 16
click at [39, 224] on div at bounding box center [36, 221] width 12 height 12
click at [36, 223] on div at bounding box center [36, 221] width 12 height 12
click at [36, 253] on div at bounding box center [36, 252] width 12 height 12
click at [37, 255] on div at bounding box center [36, 252] width 12 height 12
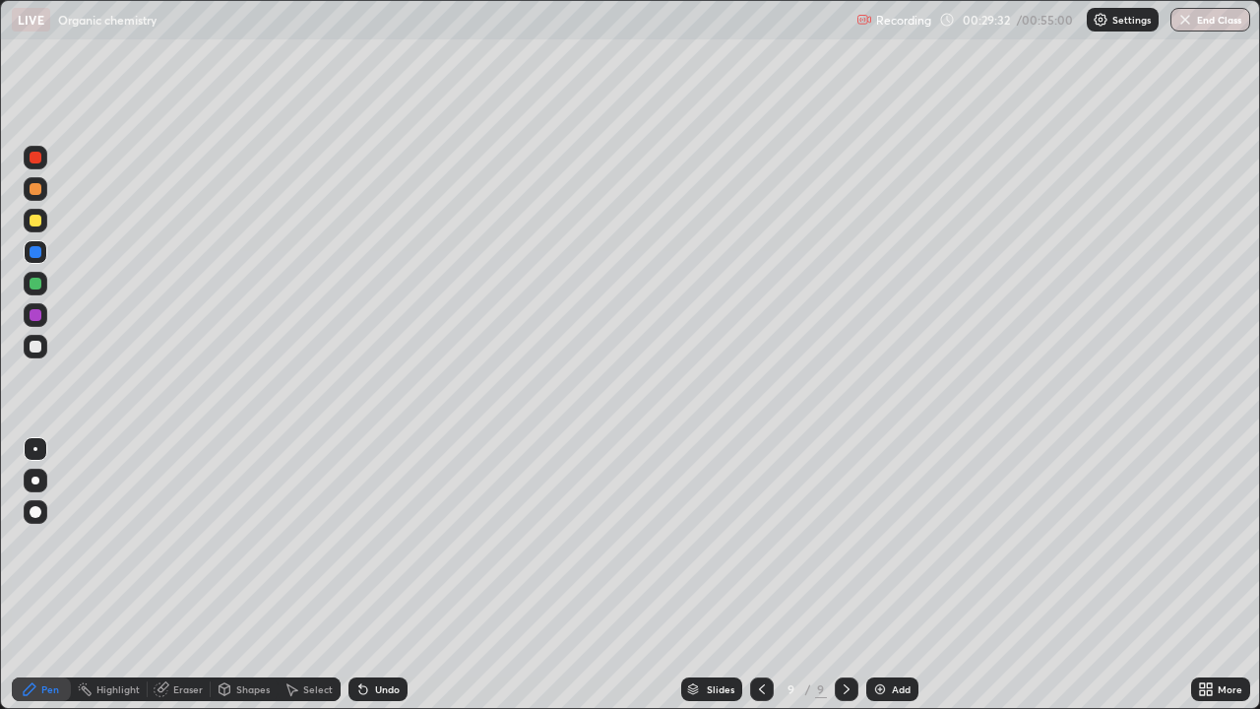
click at [40, 289] on div at bounding box center [36, 284] width 24 height 24
click at [34, 224] on div at bounding box center [36, 221] width 12 height 12
click at [35, 222] on div at bounding box center [36, 221] width 12 height 12
click at [359, 575] on icon at bounding box center [360, 685] width 2 height 2
click at [771, 575] on div at bounding box center [762, 689] width 24 height 24
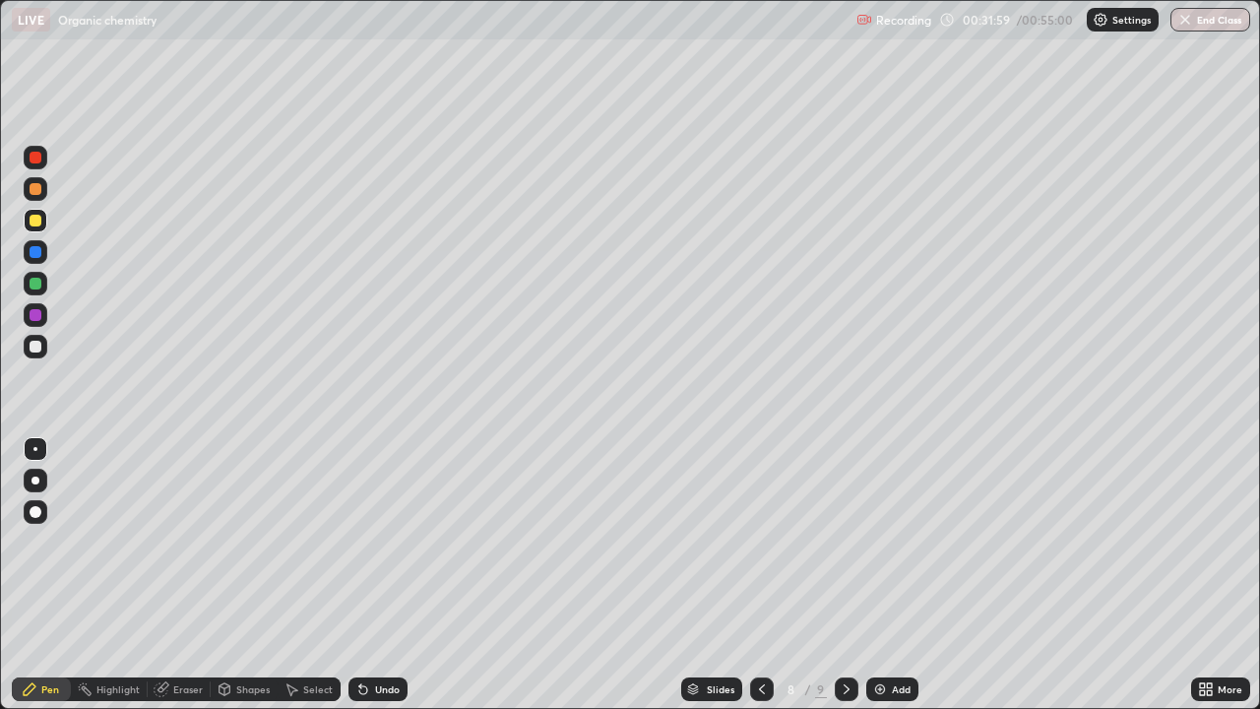
click at [766, 575] on icon at bounding box center [762, 689] width 16 height 16
click at [768, 575] on div at bounding box center [762, 689] width 24 height 24
click at [845, 575] on icon at bounding box center [847, 689] width 16 height 16
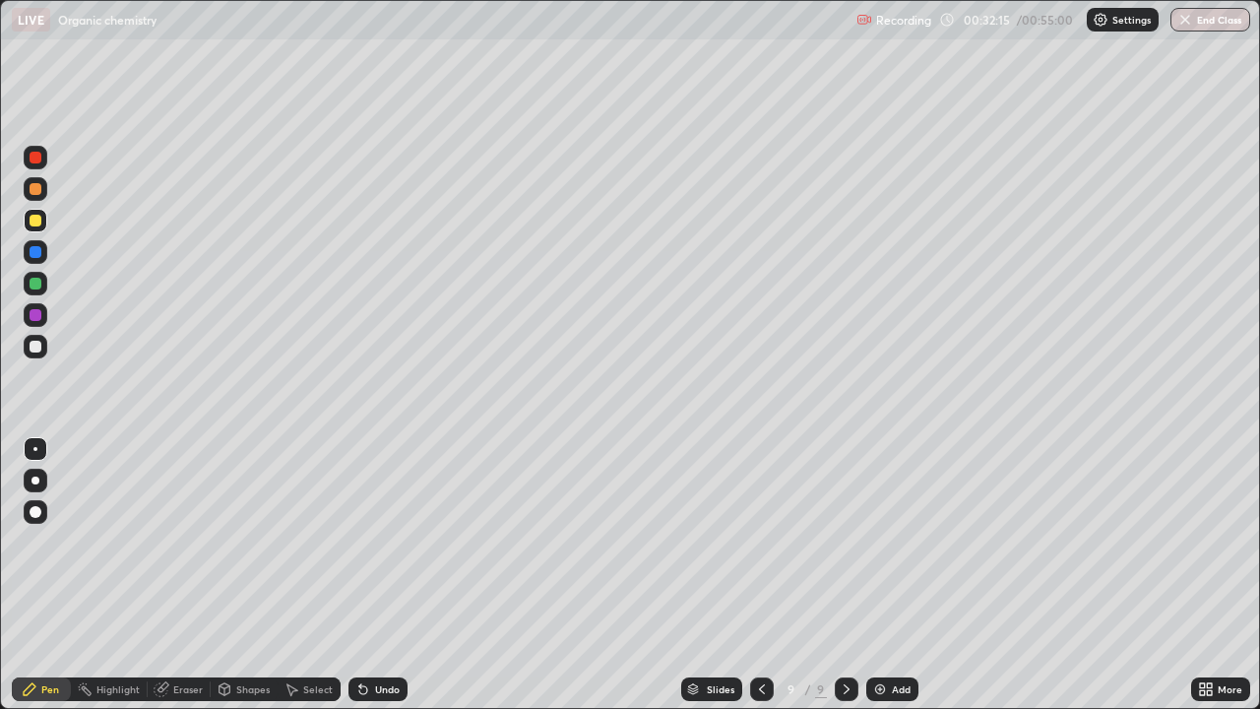
click at [39, 351] on div at bounding box center [36, 347] width 12 height 12
click at [36, 350] on div at bounding box center [36, 347] width 12 height 12
click at [38, 227] on div at bounding box center [36, 221] width 24 height 24
click at [40, 225] on div at bounding box center [36, 221] width 24 height 24
click at [760, 575] on icon at bounding box center [762, 689] width 16 height 16
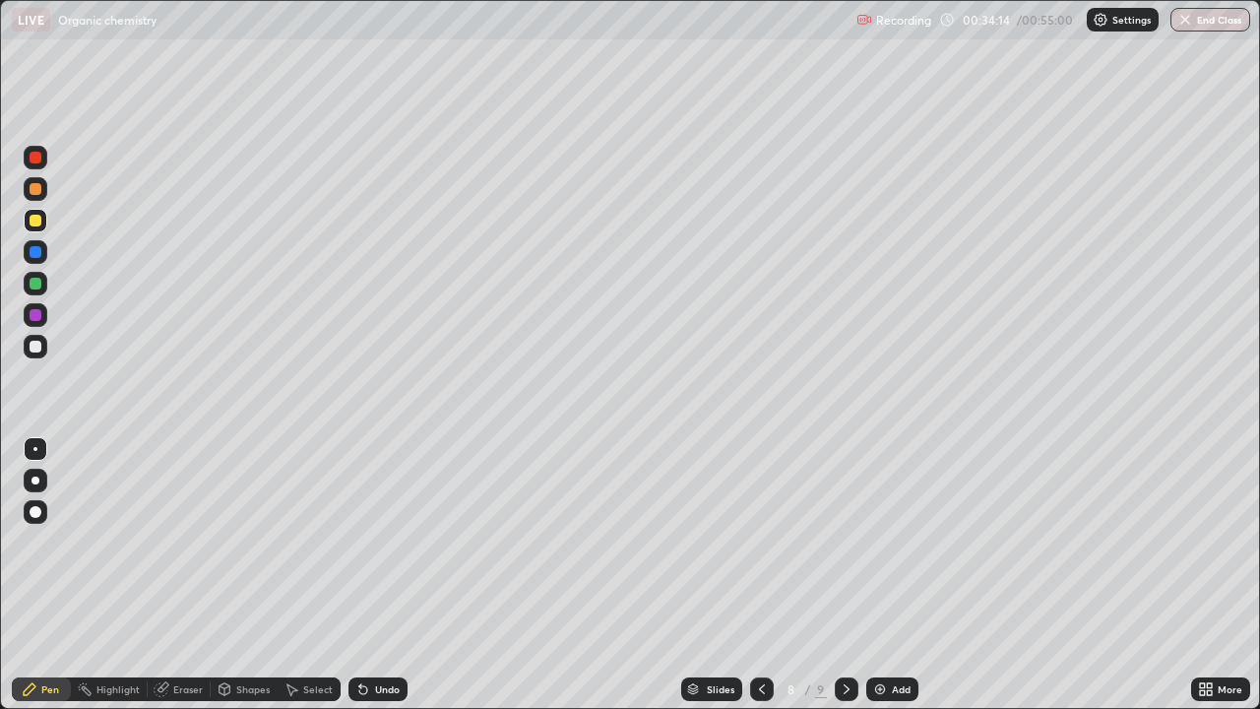
click at [760, 575] on icon at bounding box center [762, 689] width 16 height 16
click at [759, 575] on icon at bounding box center [762, 689] width 16 height 16
click at [760, 575] on icon at bounding box center [762, 689] width 16 height 16
click at [759, 575] on icon at bounding box center [762, 689] width 6 height 10
click at [760, 575] on icon at bounding box center [762, 689] width 16 height 16
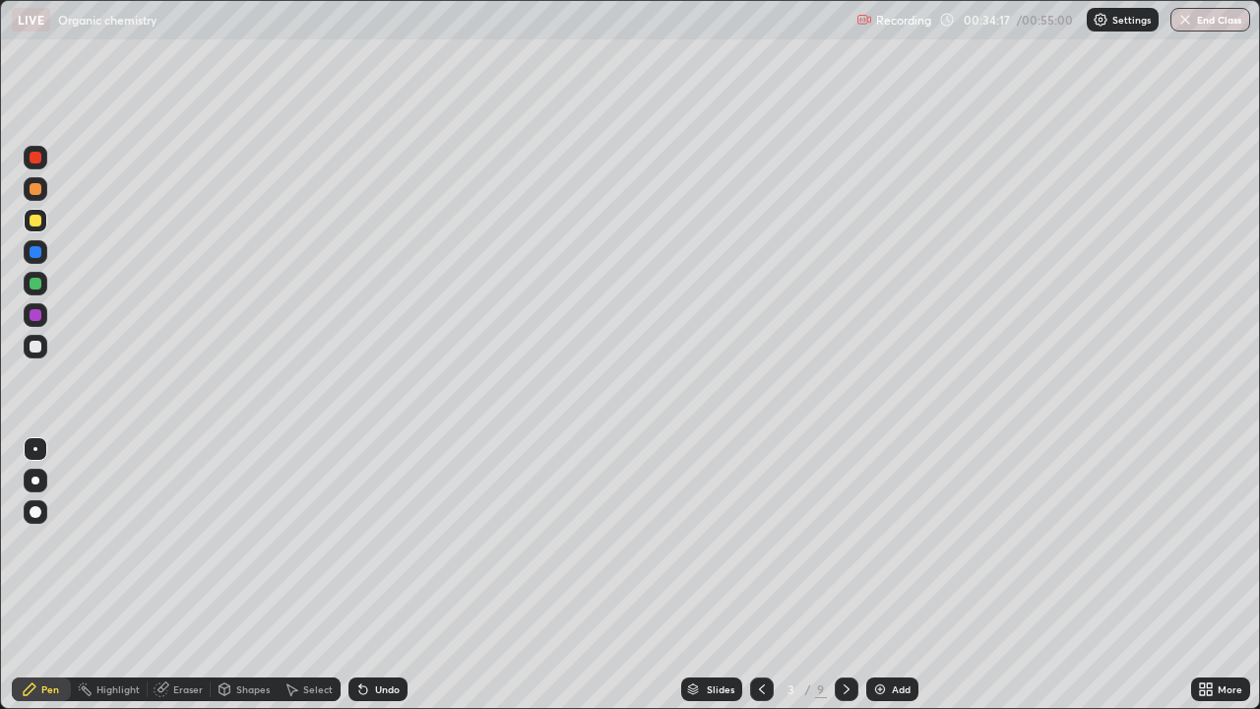
click at [760, 575] on icon at bounding box center [762, 689] width 16 height 16
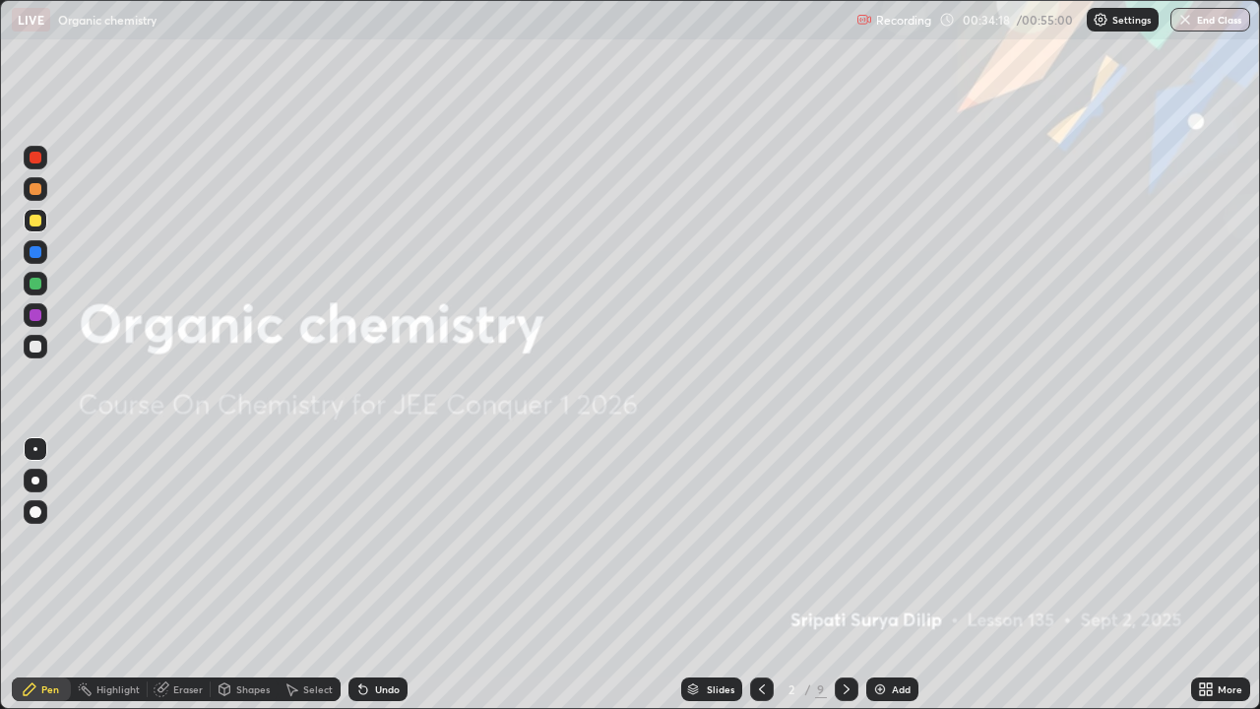
click at [846, 575] on icon at bounding box center [847, 689] width 6 height 10
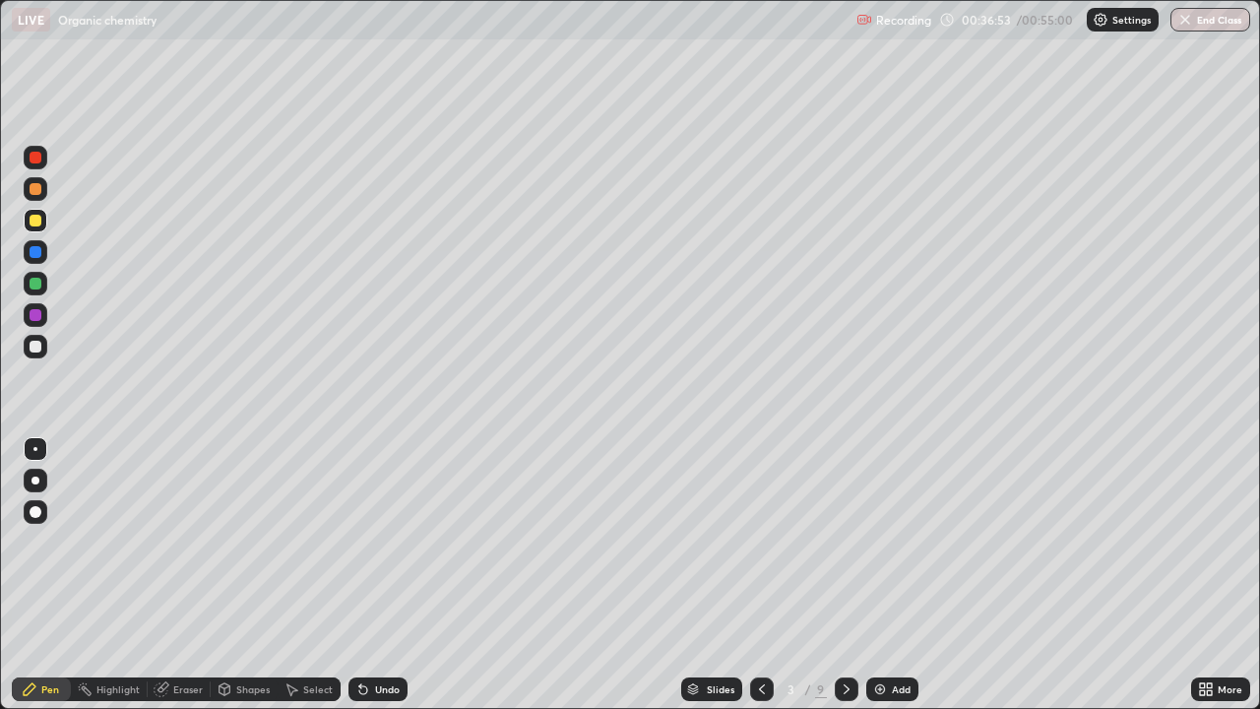
click at [845, 575] on icon at bounding box center [847, 689] width 16 height 16
click at [846, 575] on icon at bounding box center [847, 689] width 6 height 10
click at [845, 575] on icon at bounding box center [847, 689] width 16 height 16
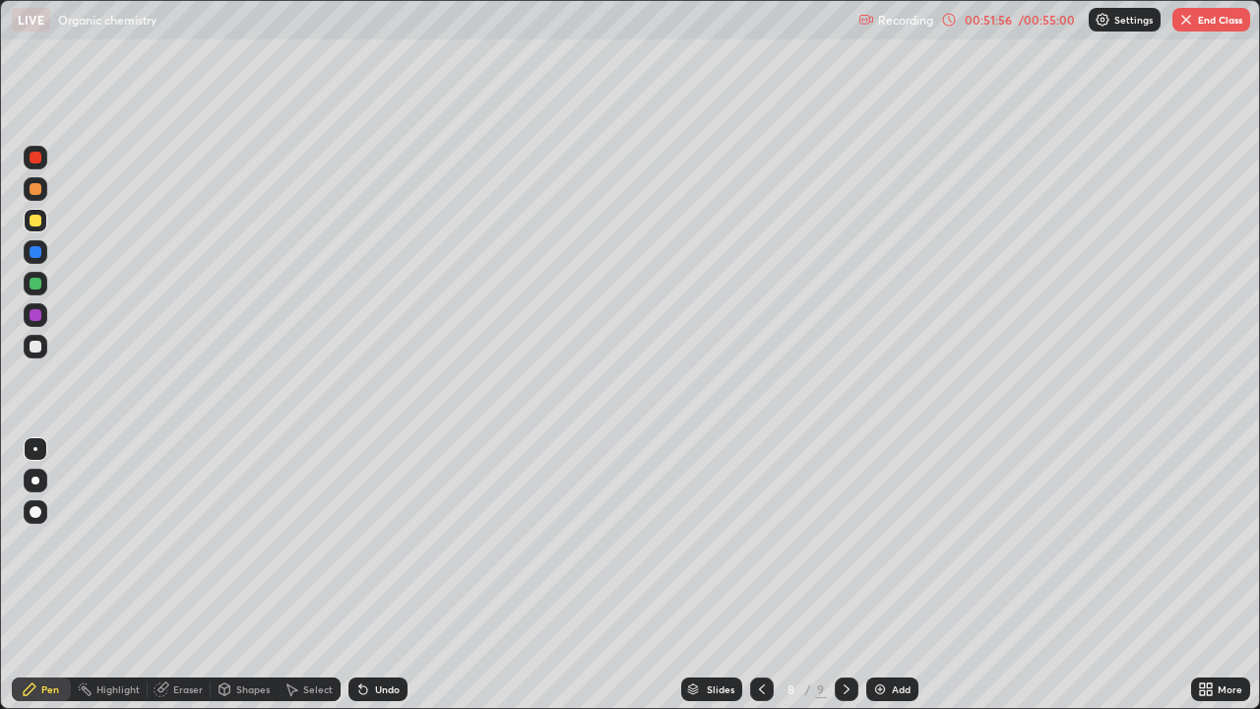
click at [844, 575] on icon at bounding box center [847, 689] width 16 height 16
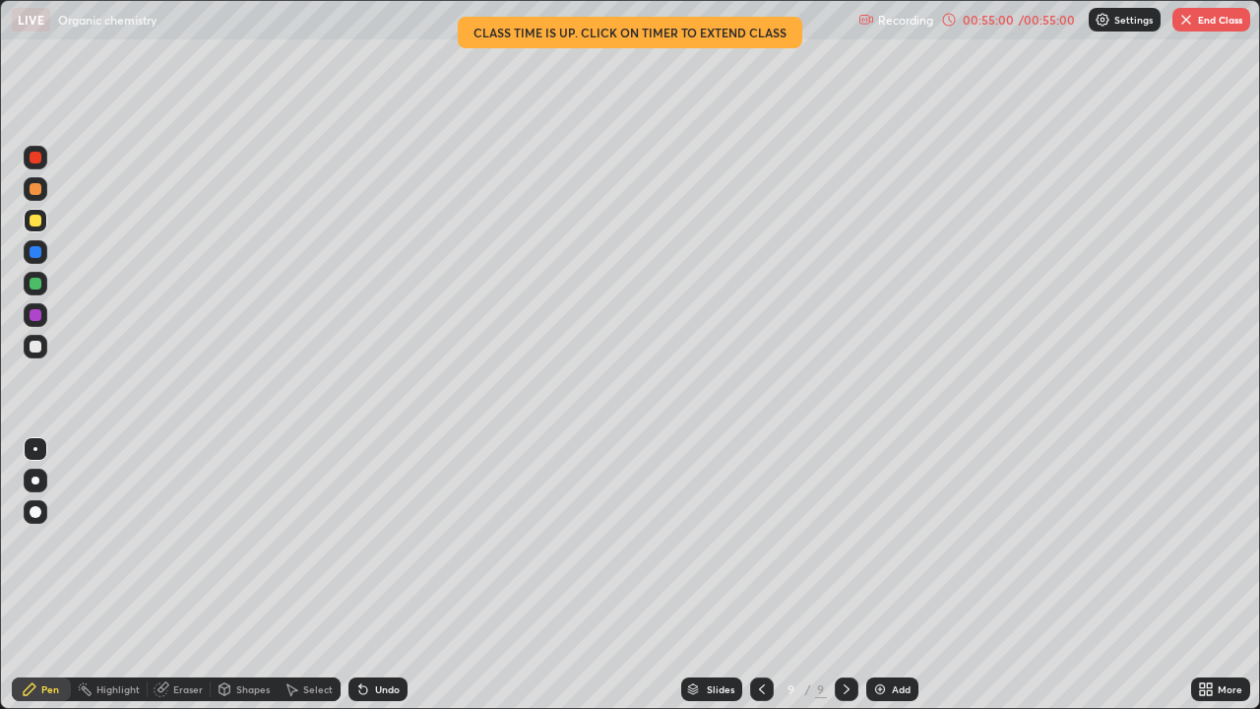
click at [1217, 23] on button "End Class" at bounding box center [1212, 20] width 78 height 24
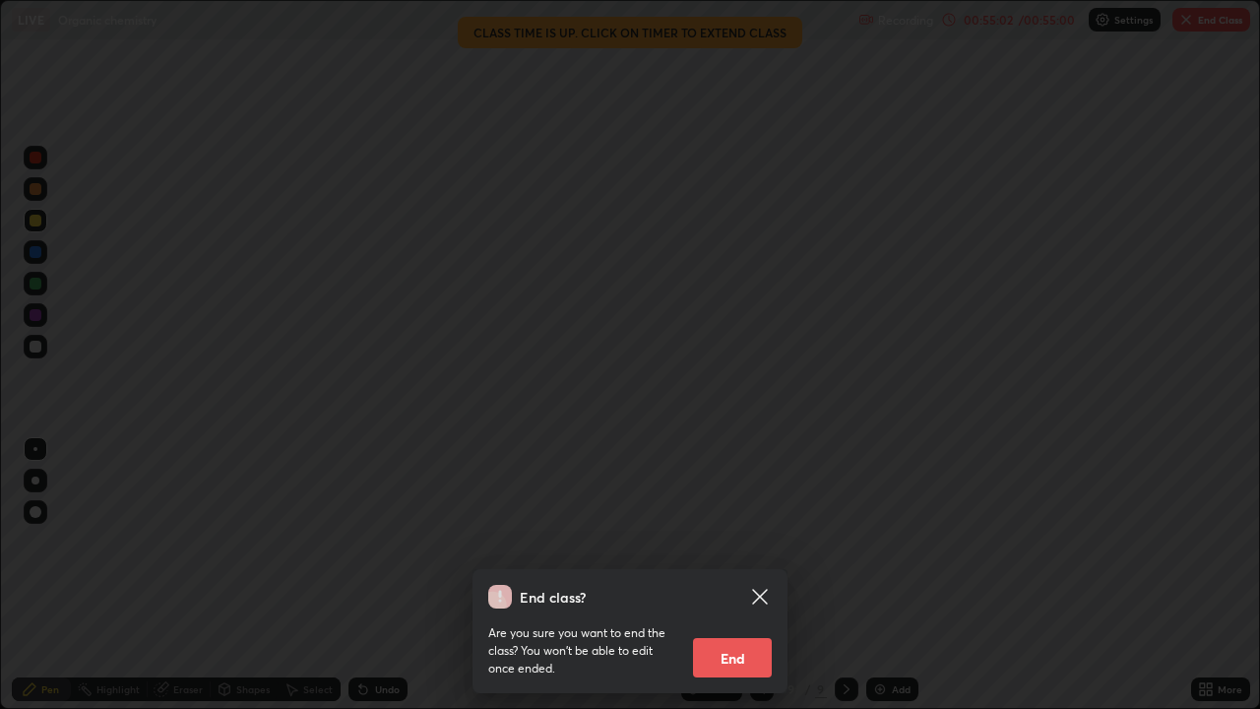
click at [756, 575] on button "End" at bounding box center [732, 657] width 79 height 39
click at [749, 575] on div "Are you sure you want to end the class? You won’t be able to edit once ended. E…" at bounding box center [630, 643] width 284 height 69
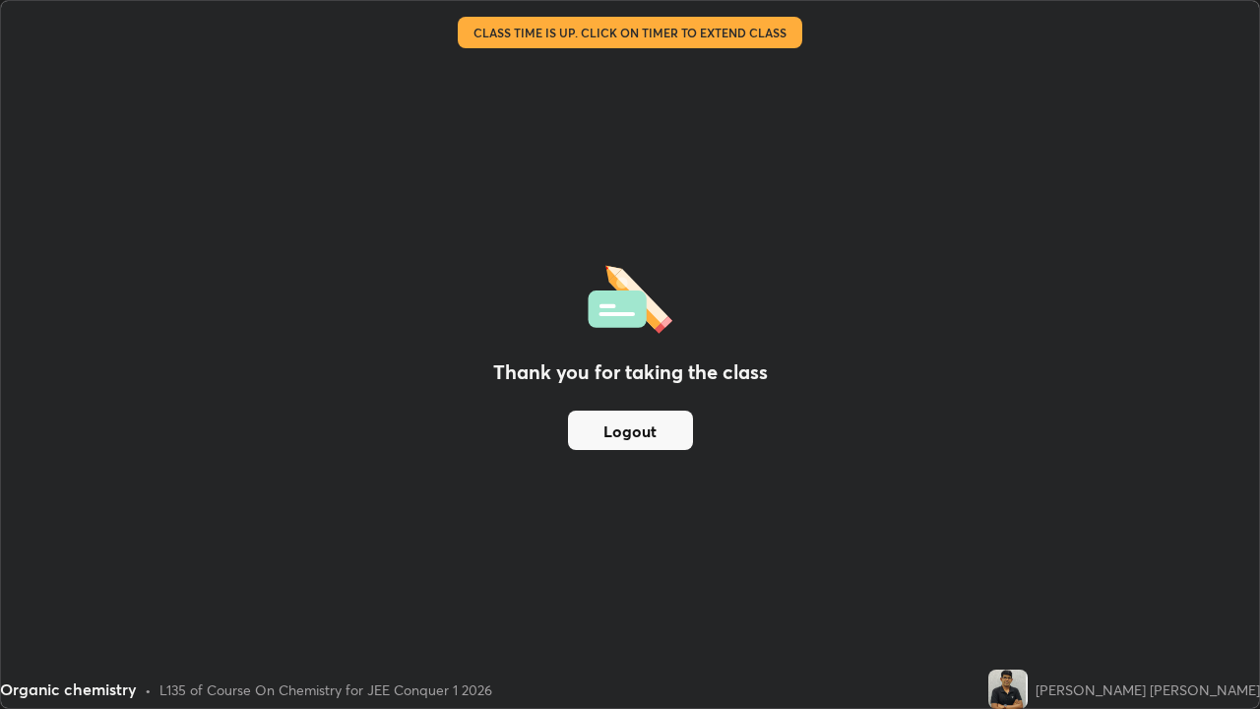
click at [655, 433] on button "Logout" at bounding box center [630, 430] width 125 height 39
click at [650, 431] on button "Logout" at bounding box center [630, 430] width 125 height 39
